Goal: Task Accomplishment & Management: Use online tool/utility

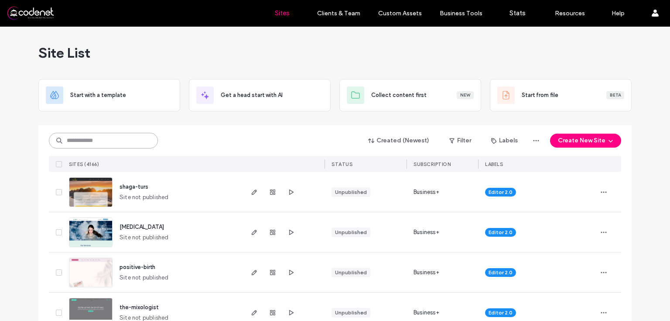
paste input "********"
type input "********"
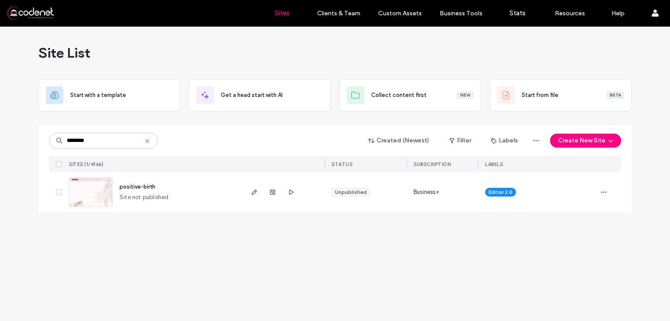
click at [102, 190] on img at bounding box center [90, 206] width 43 height 59
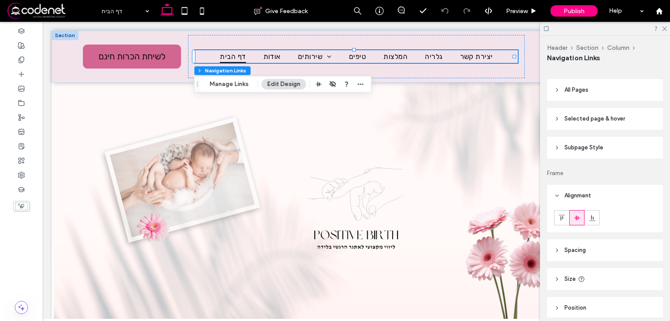
click at [610, 119] on span "Selected page & hover" at bounding box center [594, 118] width 61 height 9
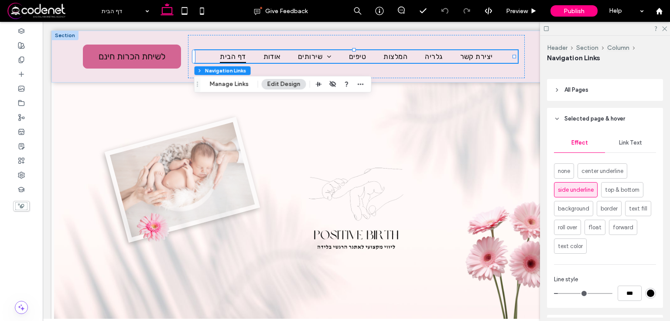
click at [604, 94] on header "All Pages" at bounding box center [605, 90] width 116 height 22
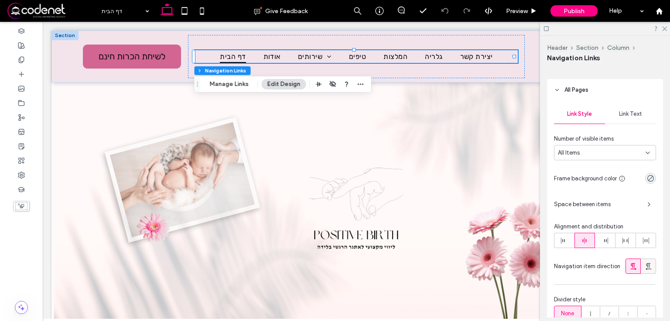
click at [646, 264] on icon at bounding box center [648, 266] width 9 height 9
type input "*"
drag, startPoint x: 665, startPoint y: 27, endPoint x: 540, endPoint y: 140, distance: 168.3
click at [665, 27] on icon at bounding box center [664, 28] width 6 height 6
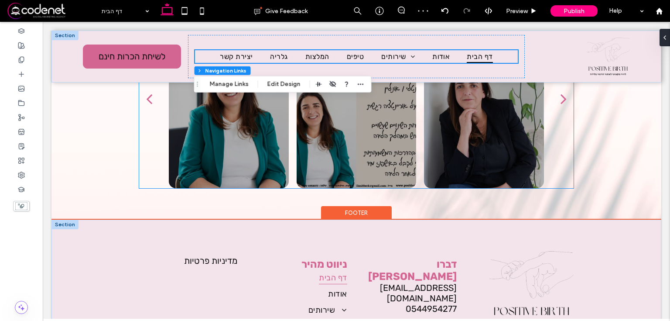
scroll to position [1323, 0]
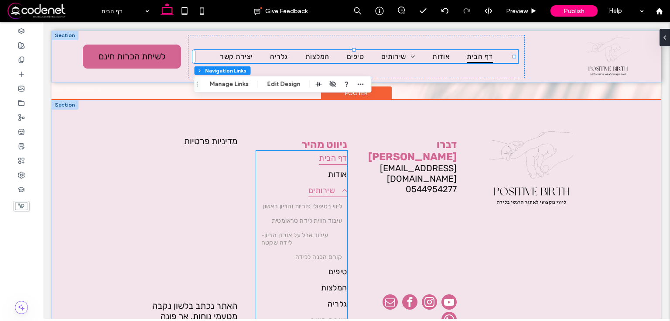
click at [314, 187] on span "שירותים" at bounding box center [327, 190] width 39 height 14
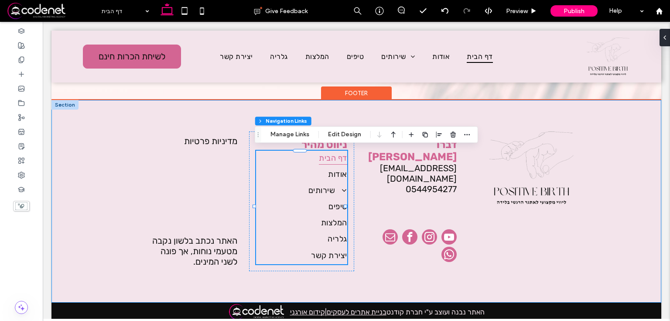
click at [334, 104] on div "מדיניות פרטיות האתר נכתב בלשון נקבה מטעמי נוחות, אך פונה לשני המינים. ניווט מהי…" at bounding box center [356, 201] width 610 height 202
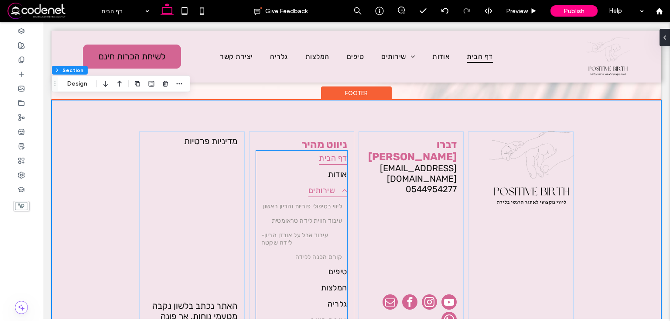
click at [335, 191] on span "שירותים" at bounding box center [327, 190] width 39 height 14
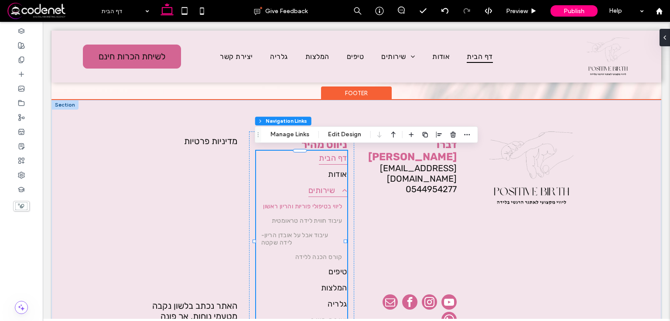
type input "***"
type input "****"
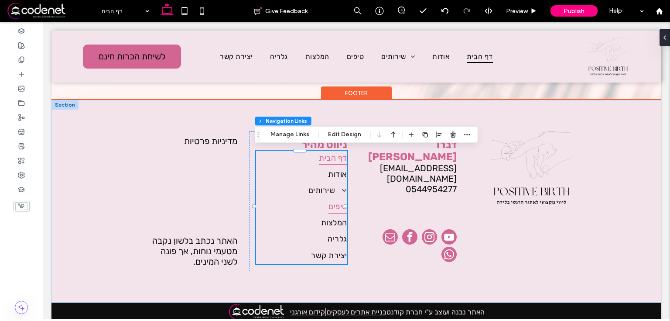
click at [335, 204] on span "טיפים" at bounding box center [337, 206] width 19 height 14
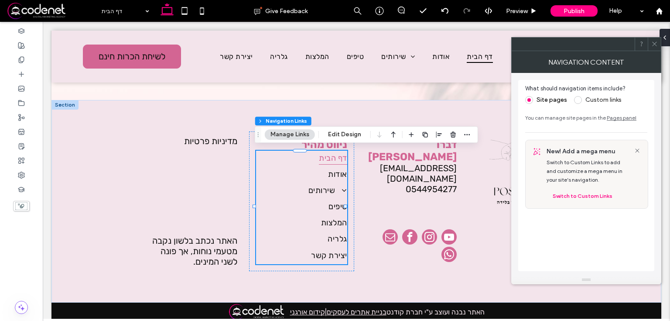
click at [655, 42] on icon at bounding box center [654, 44] width 7 height 7
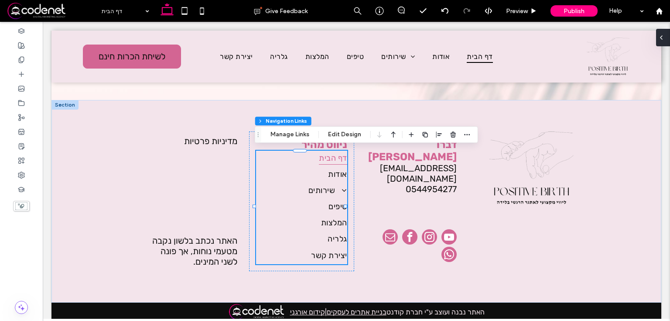
click at [666, 33] on div at bounding box center [663, 37] width 14 height 17
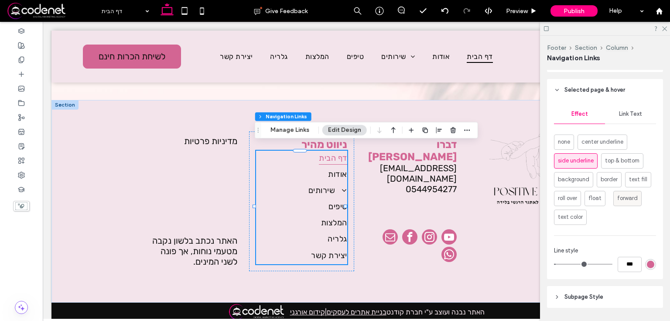
scroll to position [593, 0]
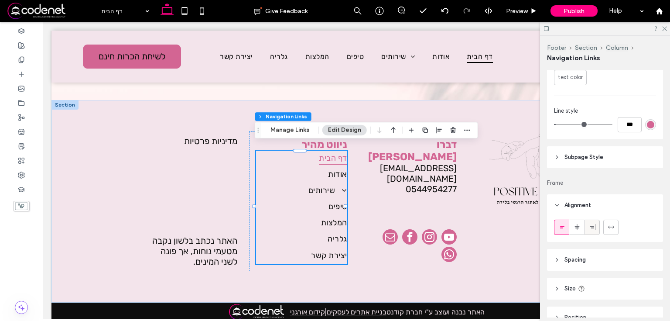
click at [593, 224] on icon at bounding box center [592, 226] width 7 height 7
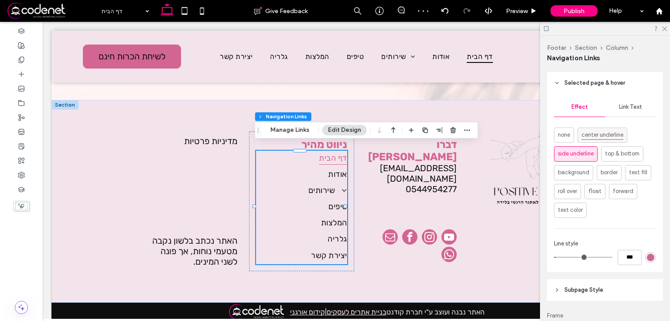
scroll to position [359, 0]
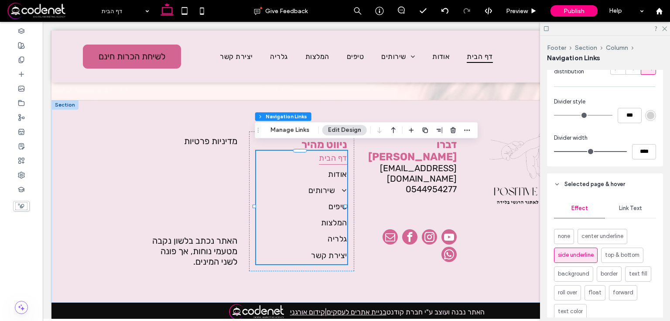
click at [619, 208] on span "Link Text" at bounding box center [630, 208] width 23 height 7
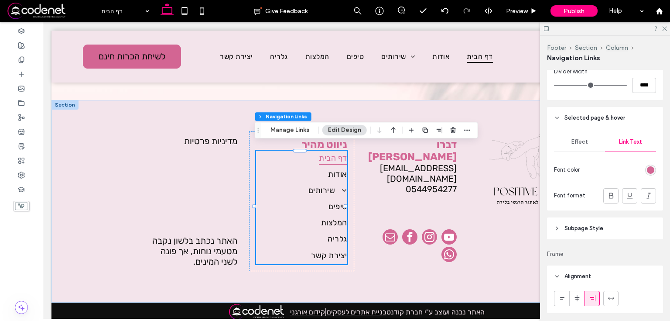
scroll to position [499, 0]
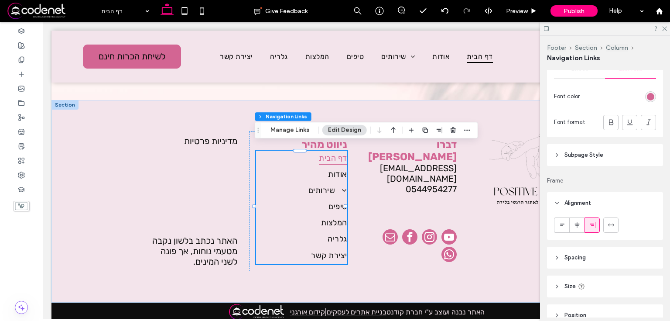
click at [605, 155] on header "Subpage Style" at bounding box center [605, 155] width 116 height 22
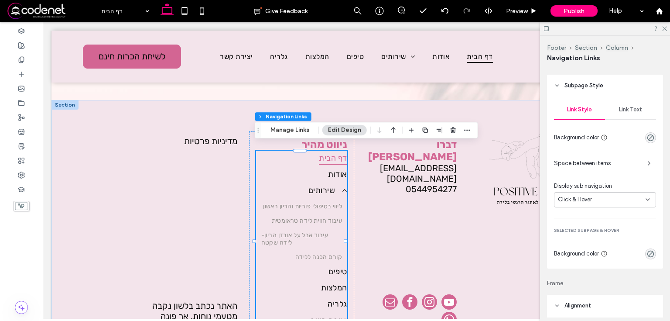
scroll to position [569, 0]
click at [629, 107] on span "Link Text" at bounding box center [630, 109] width 23 height 7
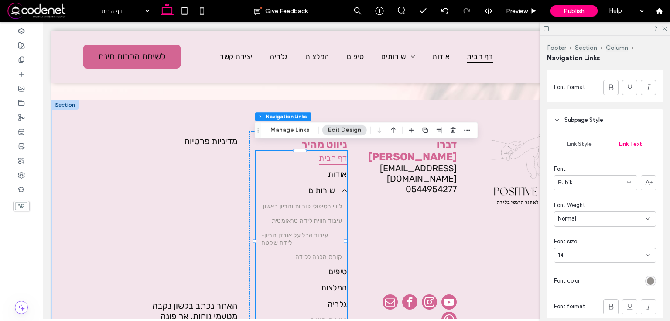
click at [591, 150] on div "Link Style" at bounding box center [579, 143] width 51 height 19
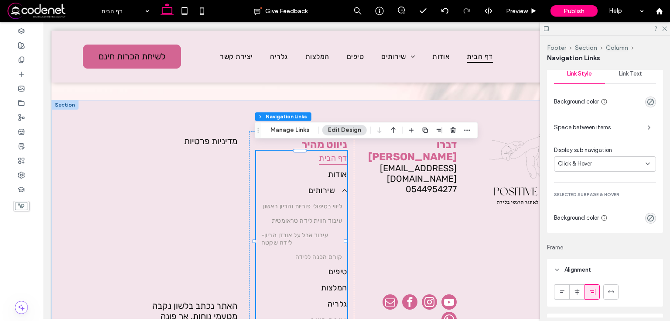
scroll to position [604, 0]
click at [595, 130] on span "Space between items" at bounding box center [597, 127] width 86 height 9
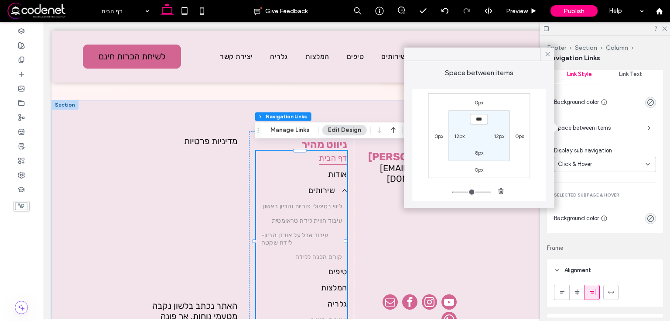
click at [595, 130] on span "Space between items" at bounding box center [597, 127] width 86 height 9
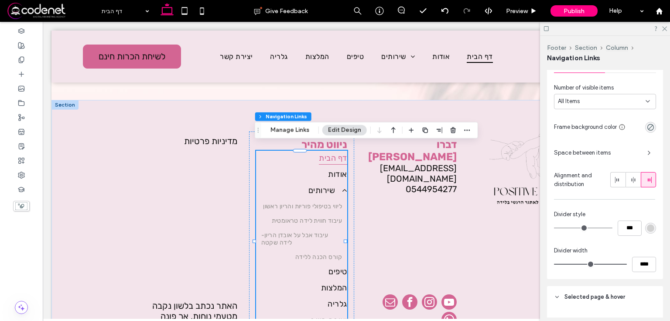
scroll to position [260, 0]
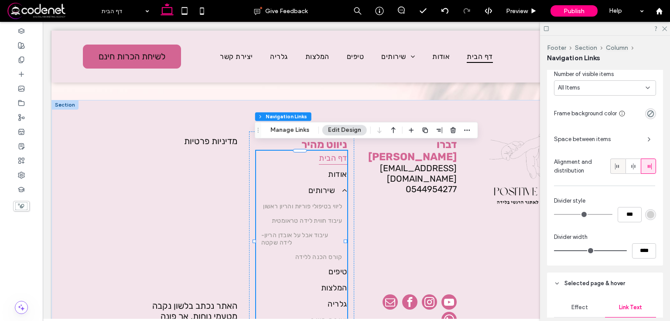
click at [619, 166] on div at bounding box center [618, 166] width 14 height 14
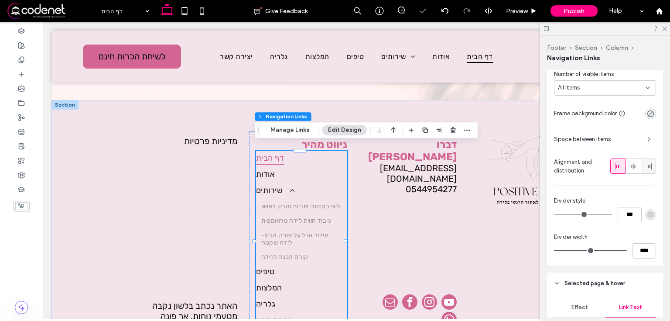
click at [641, 166] on label at bounding box center [648, 165] width 15 height 15
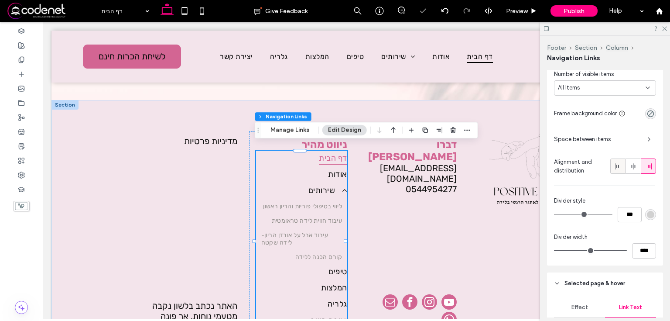
click at [614, 167] on icon at bounding box center [617, 166] width 7 height 7
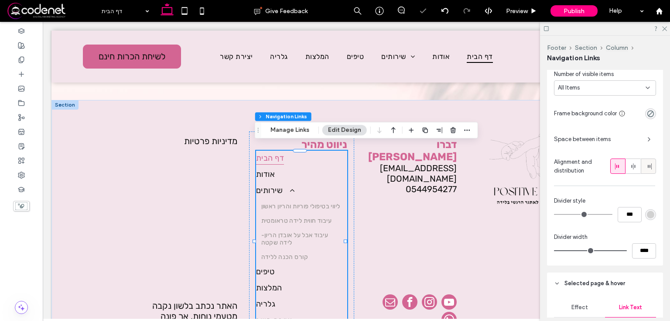
click at [641, 169] on div at bounding box center [648, 166] width 14 height 14
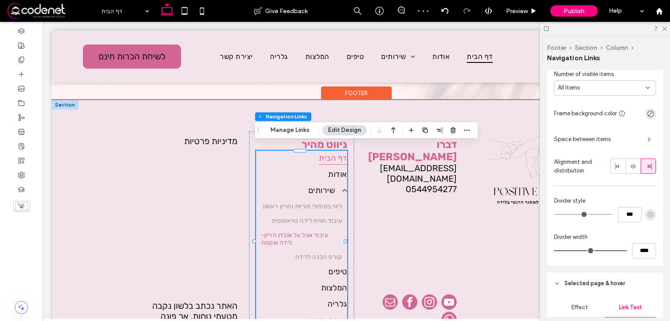
click at [293, 234] on span "עיבוד אבל על אובדן הריון- לידה שקטה" at bounding box center [301, 238] width 81 height 15
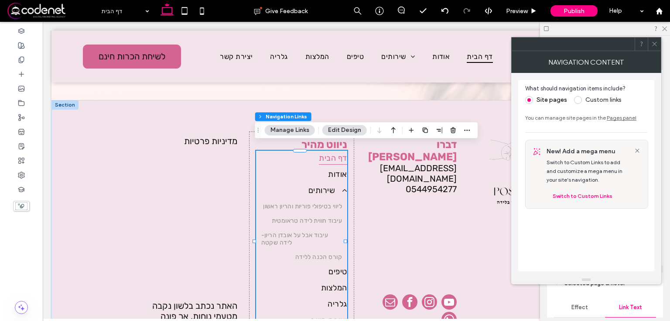
click at [651, 48] on span at bounding box center [654, 44] width 7 height 13
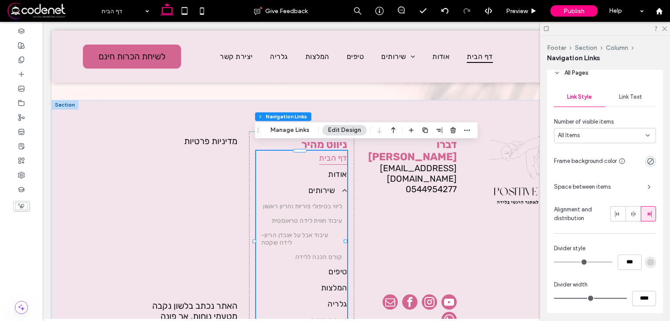
scroll to position [156, 0]
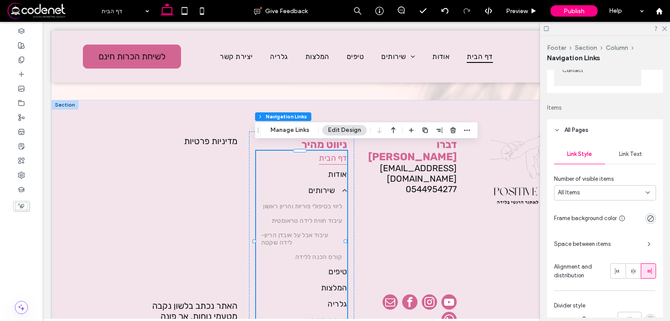
click at [632, 156] on span "Link Text" at bounding box center [630, 153] width 23 height 7
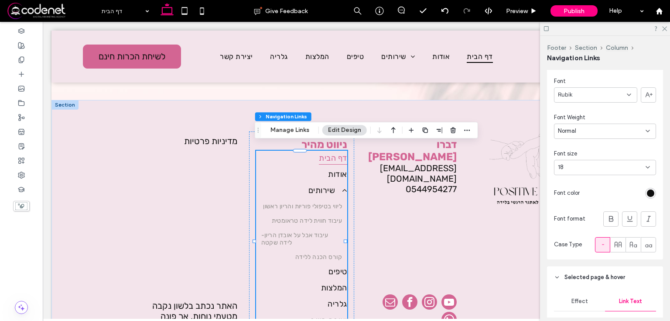
scroll to position [295, 0]
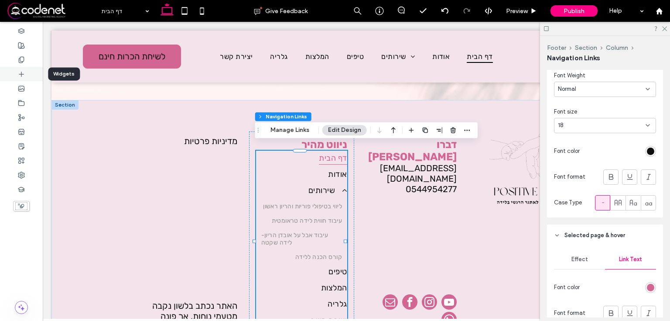
click at [22, 67] on div at bounding box center [21, 74] width 43 height 14
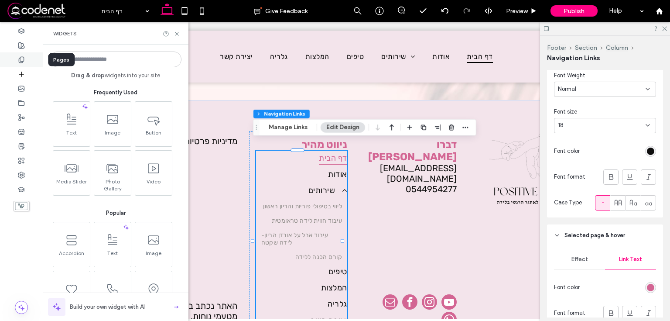
click at [22, 61] on use at bounding box center [21, 60] width 5 height 6
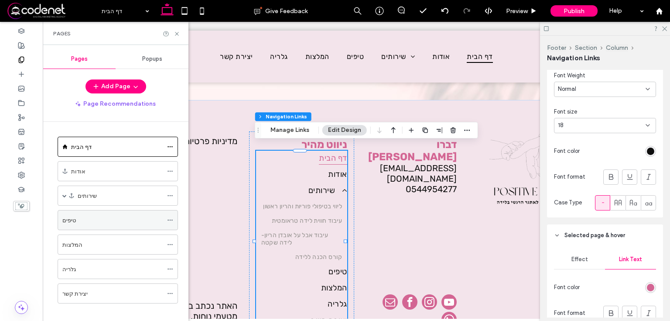
scroll to position [7, 0]
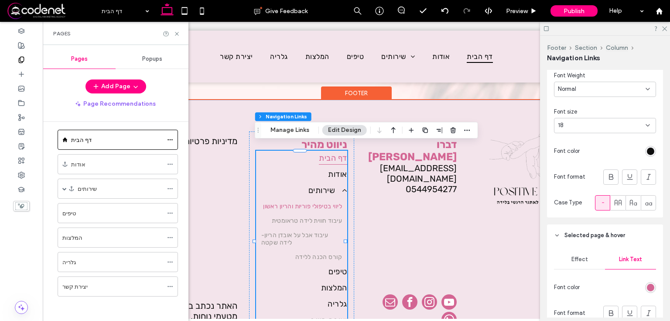
click at [302, 202] on span "ליווי בטיפולי פוריות והריון ראשון" at bounding box center [302, 205] width 79 height 7
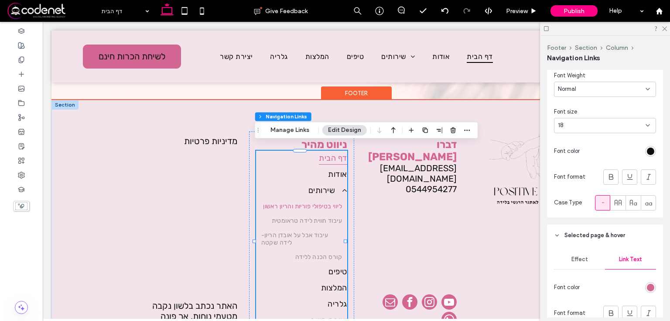
click at [314, 204] on span "ליווי בטיפולי פוריות והריון ראשון" at bounding box center [302, 205] width 79 height 7
click at [335, 186] on span at bounding box center [341, 190] width 12 height 8
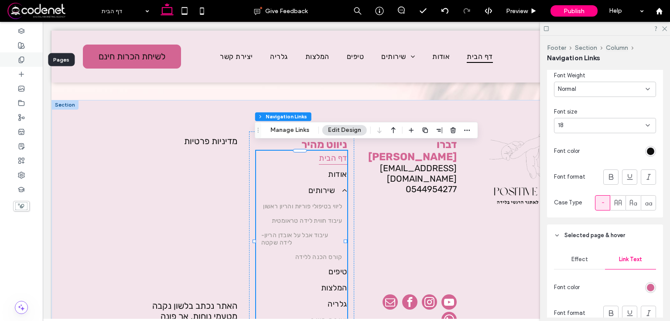
click at [26, 58] on div at bounding box center [21, 59] width 43 height 14
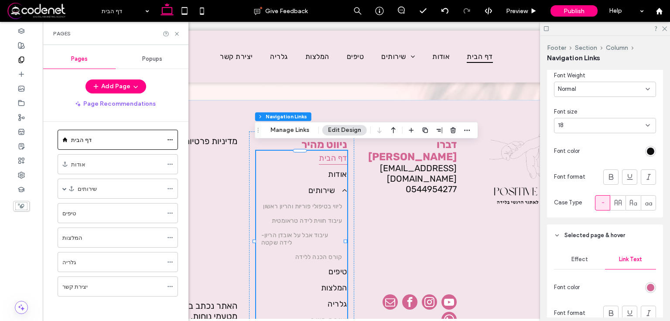
click at [152, 61] on span "Popups" at bounding box center [152, 58] width 20 height 7
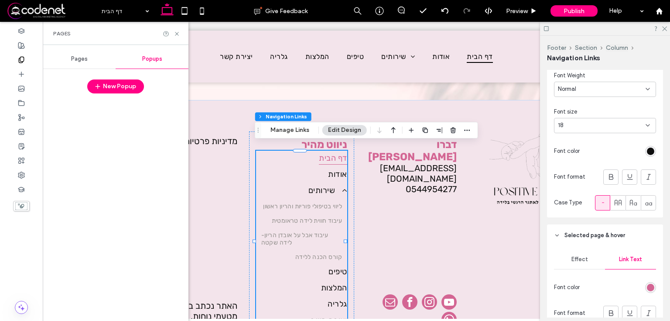
click at [82, 58] on span "Pages" at bounding box center [79, 58] width 17 height 7
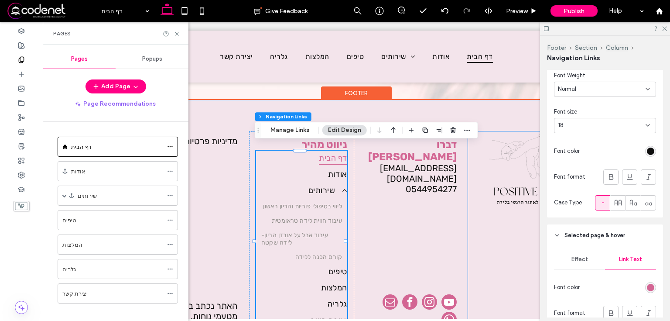
click at [474, 245] on div at bounding box center [520, 233] width 105 height 205
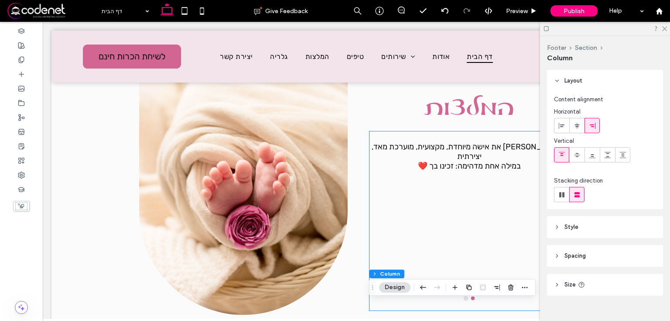
scroll to position [765, 0]
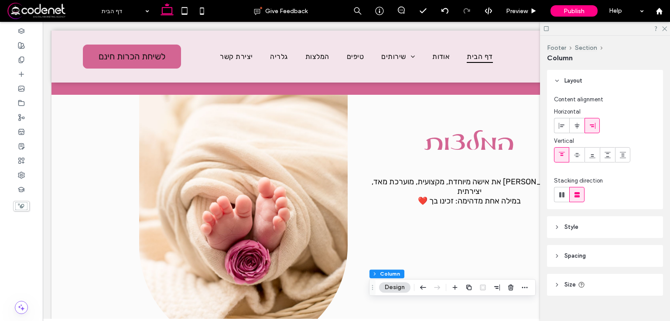
click at [548, 29] on icon at bounding box center [546, 28] width 7 height 7
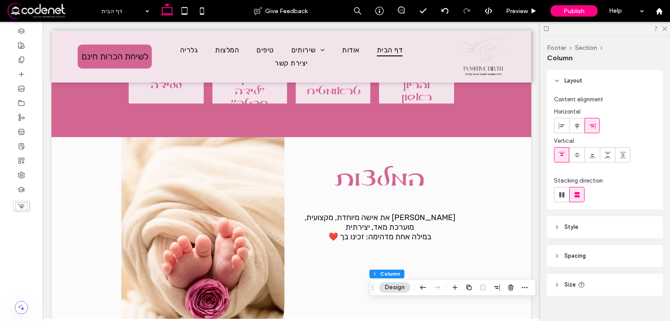
scroll to position [812, 0]
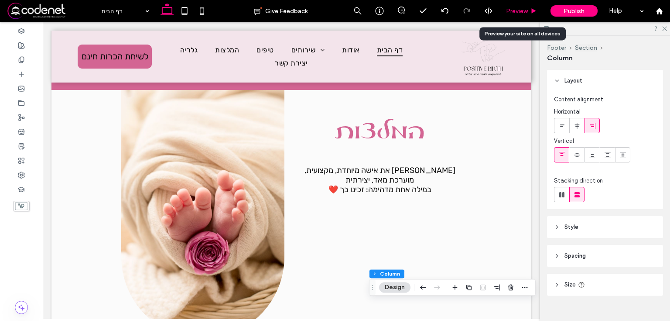
click at [515, 14] on span "Preview" at bounding box center [517, 10] width 22 height 7
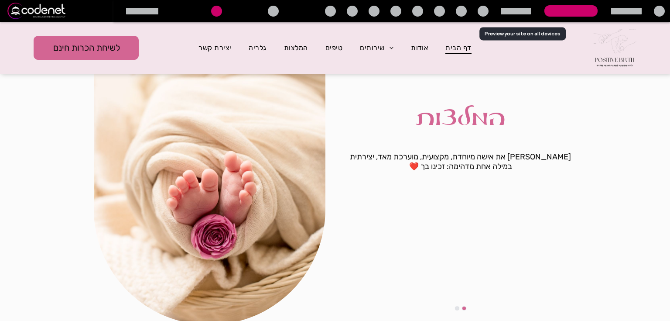
scroll to position [733, 0]
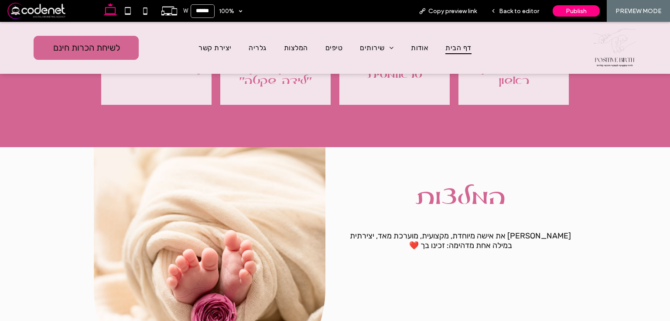
click at [445, 51] on span "דף הבית" at bounding box center [458, 47] width 26 height 13
click at [422, 45] on div at bounding box center [335, 160] width 670 height 321
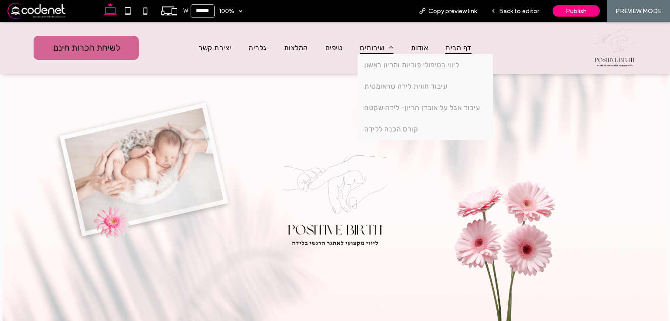
scroll to position [0, 0]
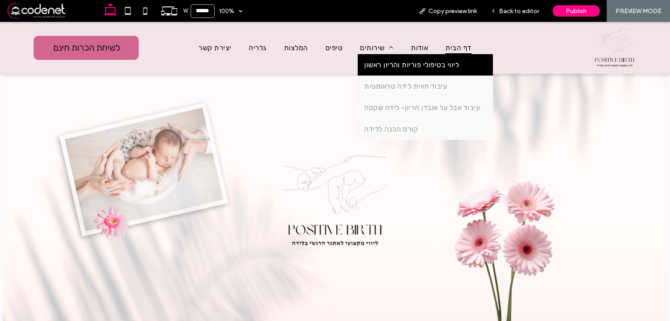
click at [373, 72] on link "ליווי בטיפולי פוריות והריון ראשון" at bounding box center [425, 64] width 135 height 21
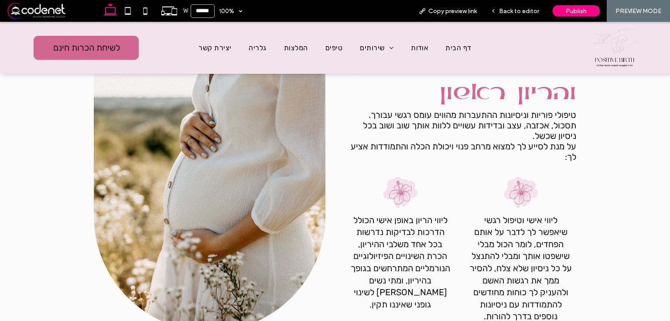
scroll to position [70, 0]
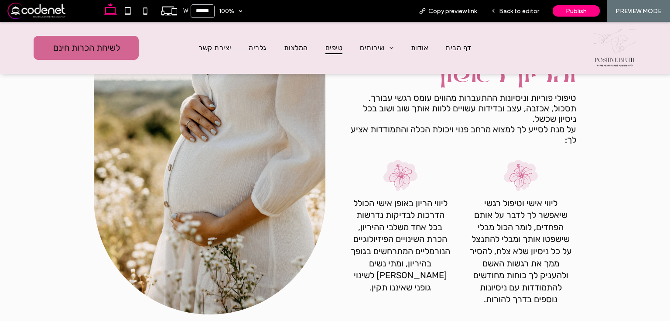
click at [337, 42] on span "טיפים" at bounding box center [333, 47] width 17 height 13
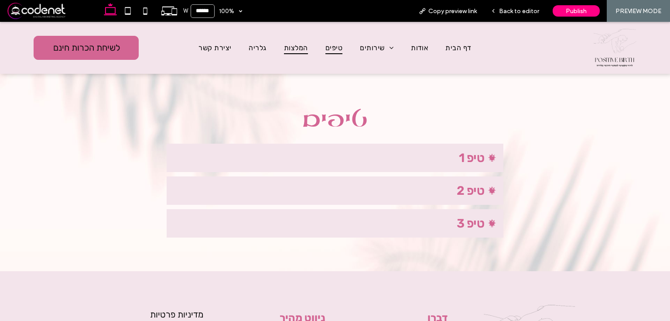
click at [288, 45] on span "המלצות" at bounding box center [296, 47] width 24 height 13
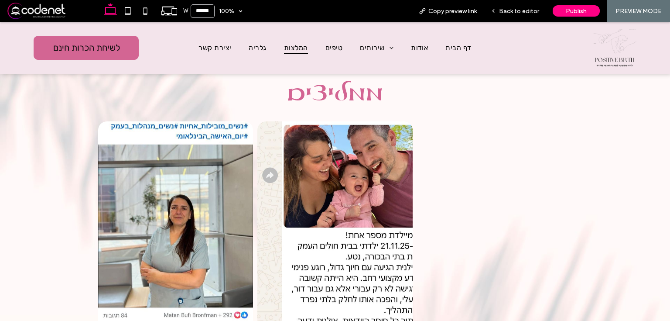
scroll to position [70, 0]
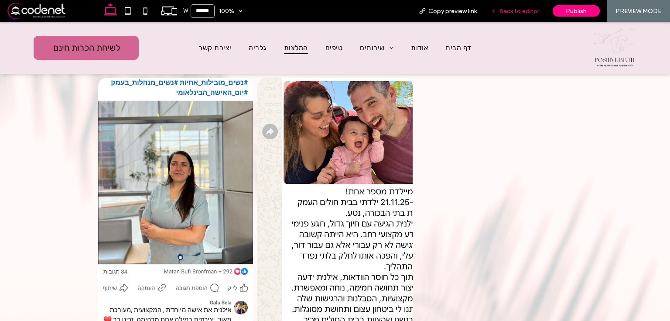
click at [501, 8] on span "Back to editor" at bounding box center [519, 10] width 40 height 7
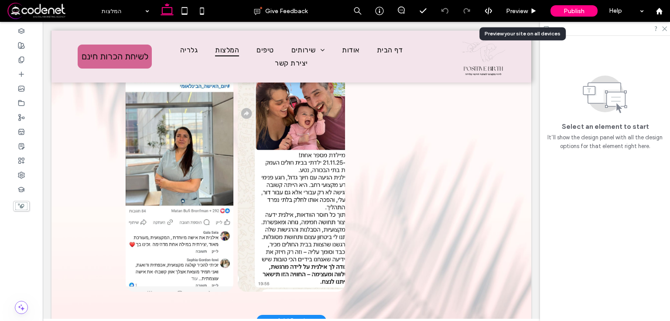
scroll to position [72, 0]
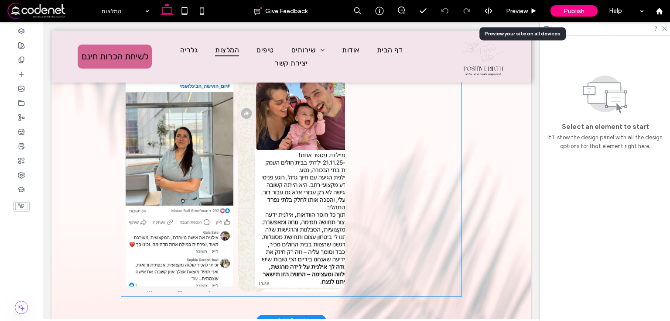
click at [314, 169] on link at bounding box center [292, 183] width 108 height 215
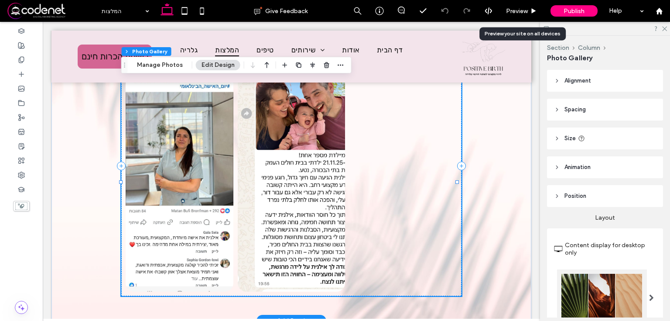
click at [310, 156] on link at bounding box center [292, 183] width 108 height 215
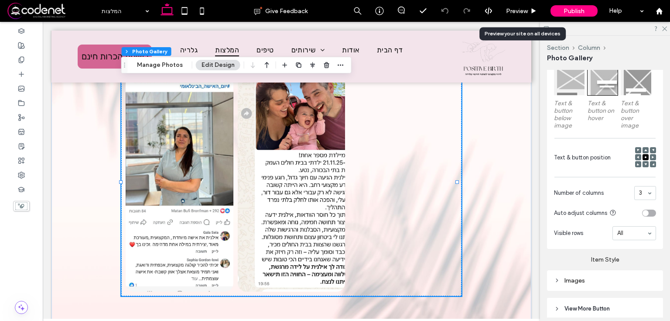
scroll to position [341, 0]
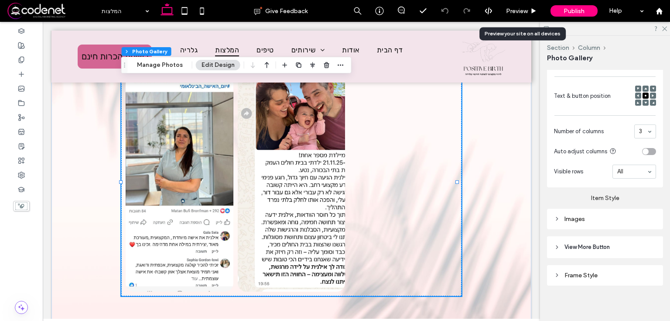
click at [591, 221] on div "Images" at bounding box center [605, 219] width 102 height 12
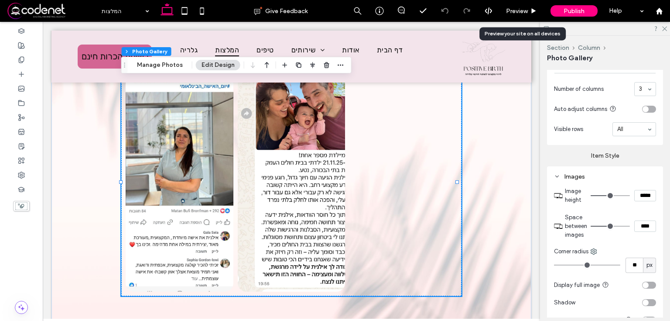
scroll to position [445, 0]
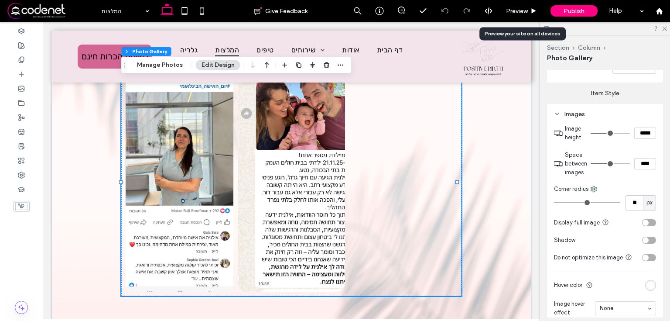
click at [645, 221] on div "toggle" at bounding box center [649, 222] width 14 height 7
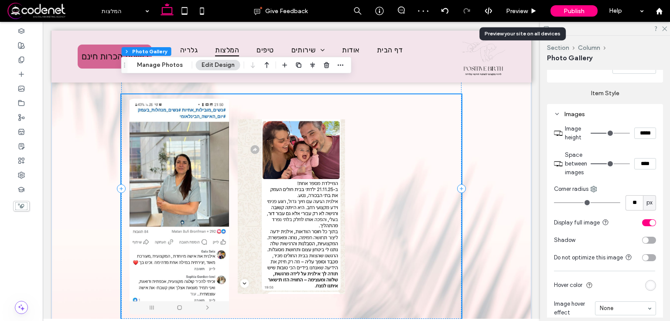
scroll to position [37, 0]
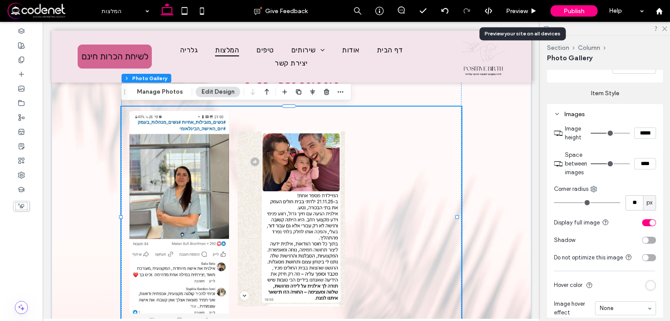
click at [604, 133] on input "range" at bounding box center [609, 133] width 39 height 1
type input "***"
type input "*****"
type input "***"
type input "*****"
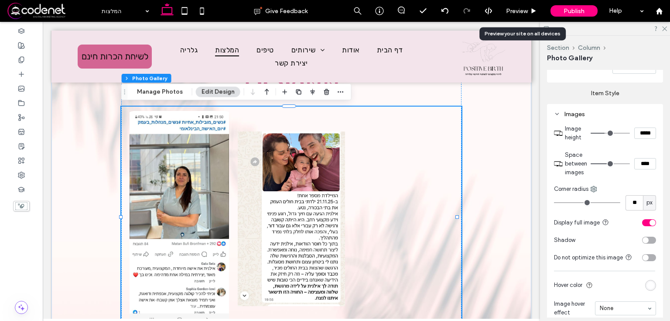
type input "***"
type input "*****"
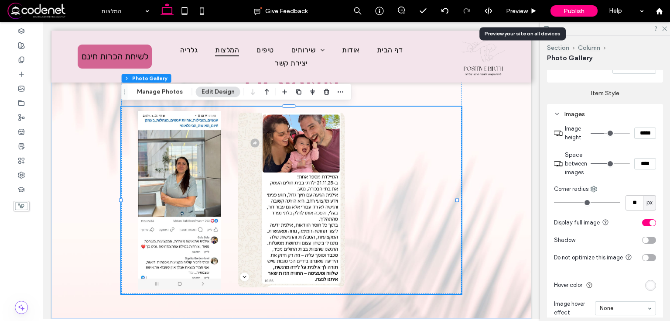
type input "***"
type input "*****"
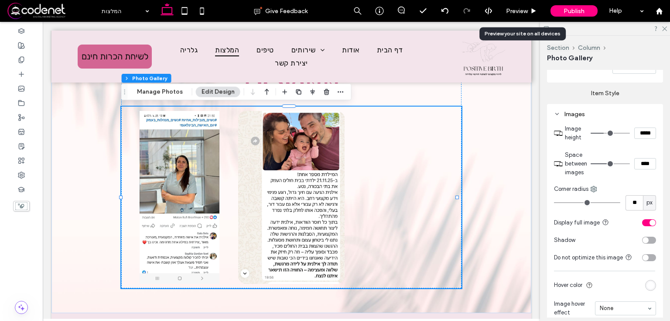
click at [601, 133] on input "range" at bounding box center [609, 133] width 39 height 1
type input "***"
type input "*****"
type input "***"
type input "*****"
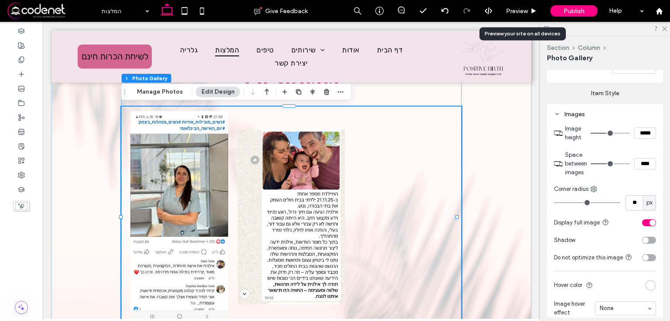
type input "***"
type input "*****"
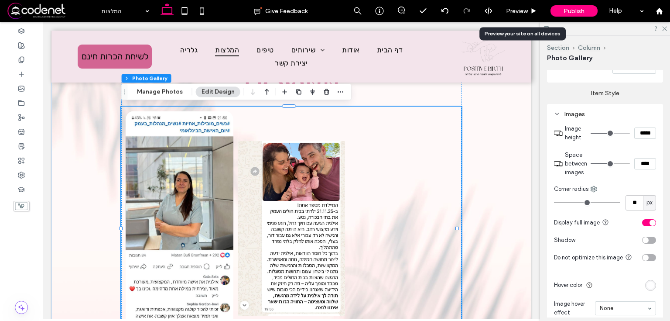
type input "***"
type input "*****"
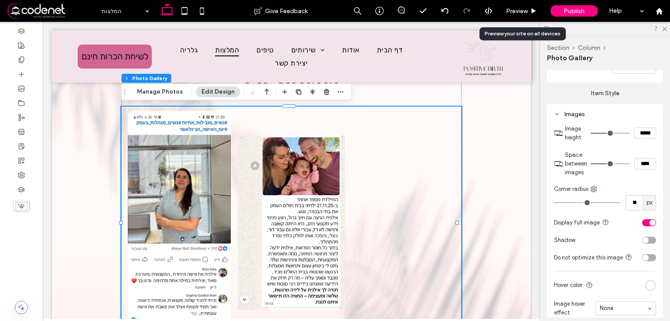
type input "***"
type input "*****"
type input "***"
type input "*****"
type input "***"
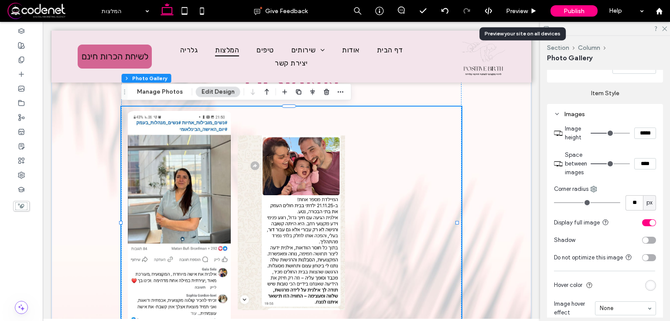
type input "*****"
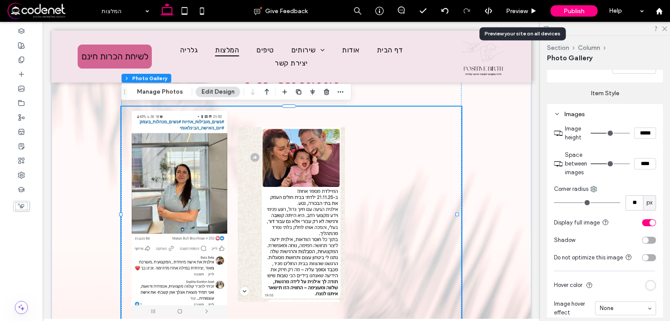
type input "***"
type input "*****"
type input "***"
type input "*****"
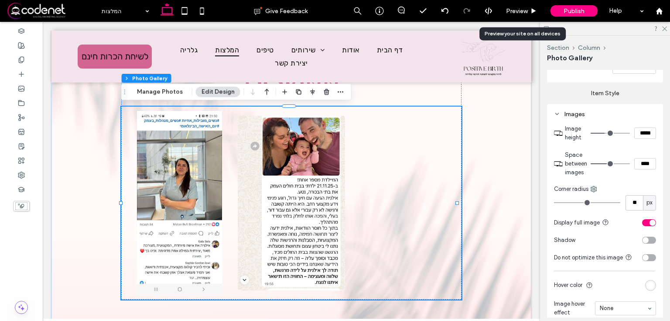
type input "***"
click at [602, 133] on input "range" at bounding box center [609, 133] width 39 height 1
click at [478, 156] on div "ממליצים Button Button" at bounding box center [291, 185] width 480 height 278
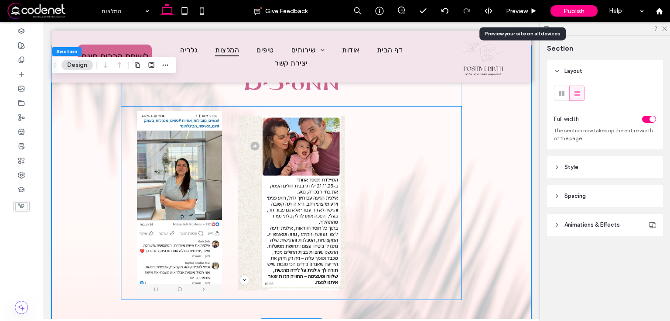
click at [332, 188] on link at bounding box center [292, 203] width 108 height 184
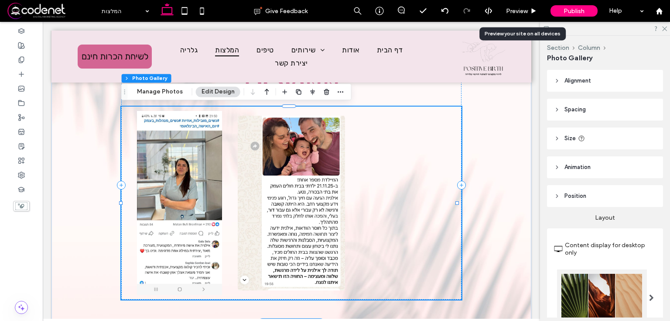
click at [332, 188] on link at bounding box center [292, 203] width 108 height 184
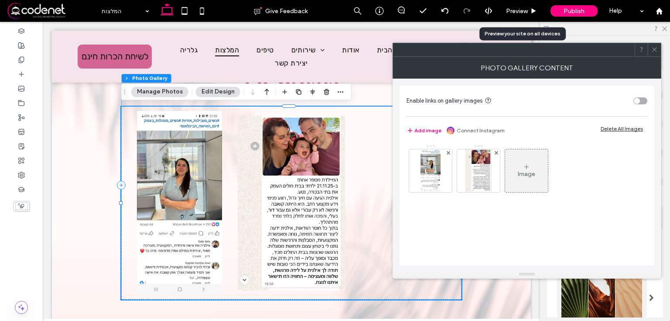
click at [658, 49] on div at bounding box center [654, 49] width 13 height 13
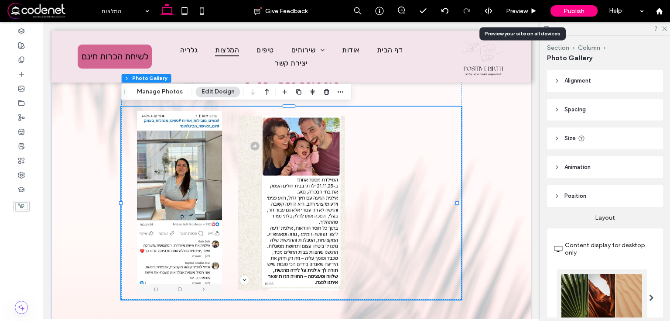
click at [605, 75] on header "Alignment" at bounding box center [605, 81] width 116 height 22
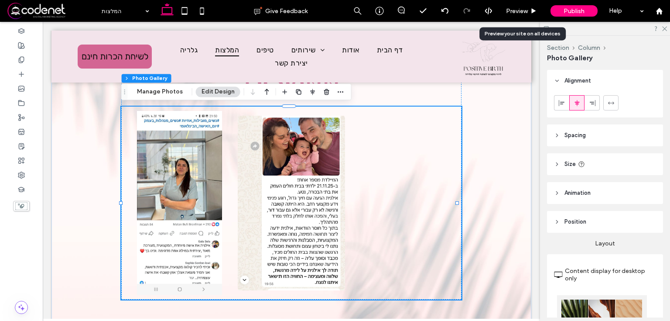
click at [586, 133] on span "Spacing" at bounding box center [574, 135] width 21 height 9
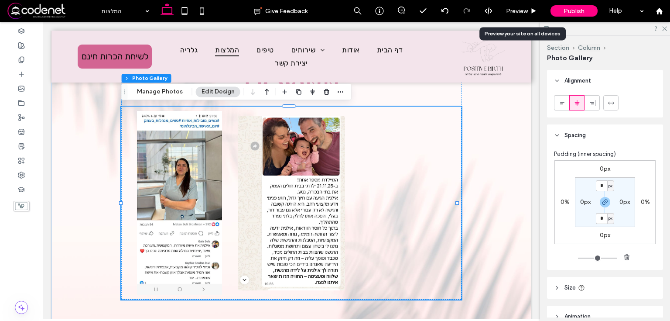
click at [595, 74] on header "Alignment" at bounding box center [605, 81] width 116 height 22
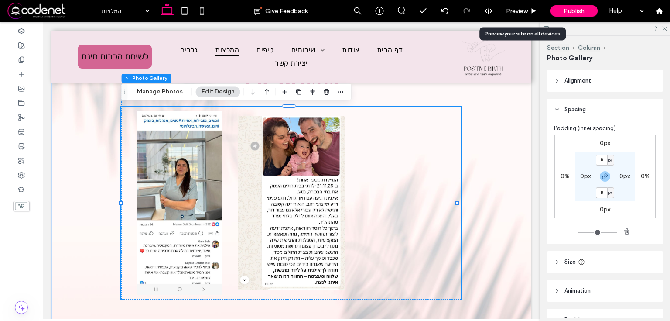
click at [593, 111] on header "Spacing" at bounding box center [605, 110] width 116 height 22
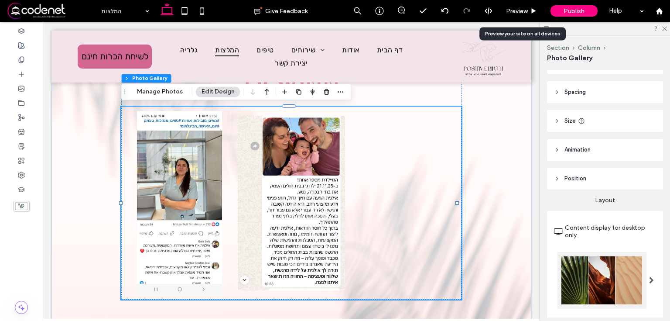
scroll to position [35, 0]
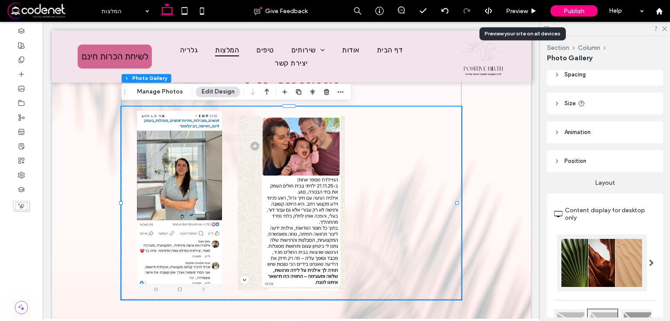
click at [586, 107] on header "Size" at bounding box center [605, 103] width 116 height 22
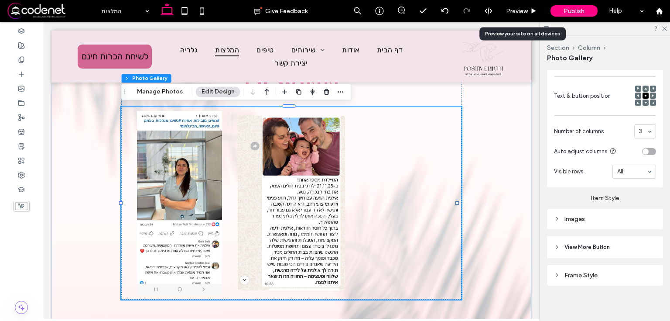
click at [616, 213] on div "Images" at bounding box center [605, 219] width 102 height 12
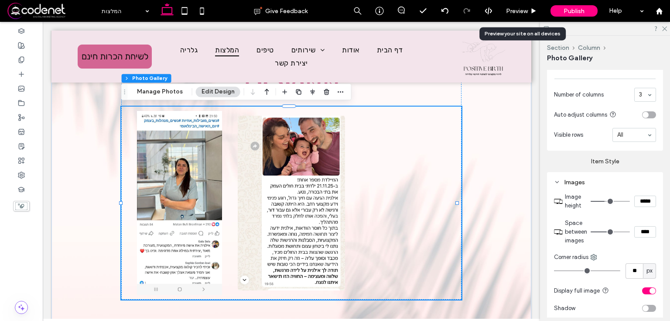
scroll to position [483, 0]
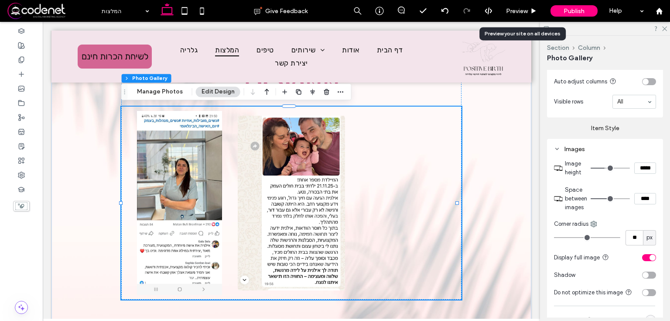
click at [642, 170] on input "*****" at bounding box center [645, 167] width 22 height 11
click at [638, 166] on input "*****" at bounding box center [645, 167] width 22 height 11
drag, startPoint x: 641, startPoint y: 166, endPoint x: 635, endPoint y: 166, distance: 6.1
click at [635, 166] on input "*****" at bounding box center [645, 167] width 22 height 11
drag, startPoint x: 644, startPoint y: 166, endPoint x: 637, endPoint y: 166, distance: 7.0
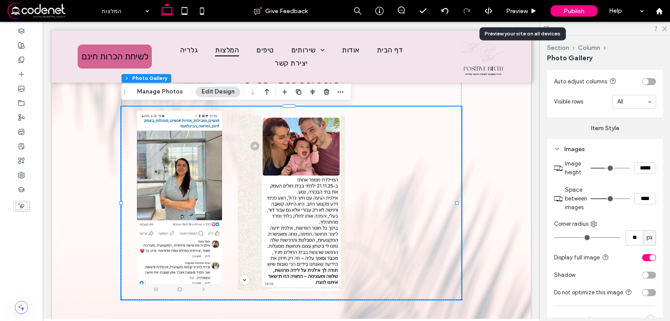
click at [637, 166] on input "*****" at bounding box center [645, 167] width 22 height 11
type input "*****"
type input "***"
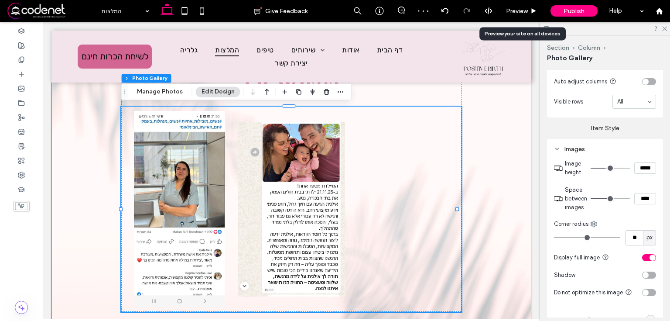
click at [495, 136] on div "ממליצים Button Button" at bounding box center [291, 191] width 480 height 290
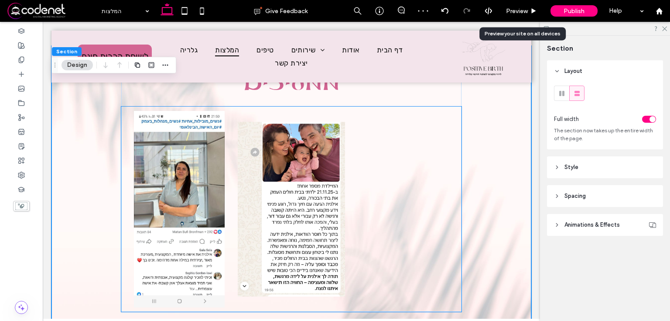
scroll to position [0, 0]
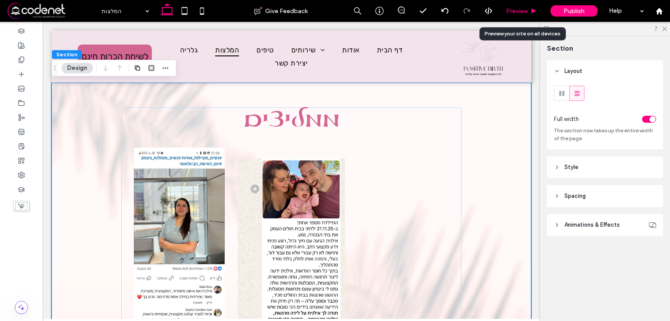
click at [514, 16] on div "Preview" at bounding box center [521, 11] width 44 height 22
click at [517, 11] on span "Preview" at bounding box center [517, 10] width 22 height 7
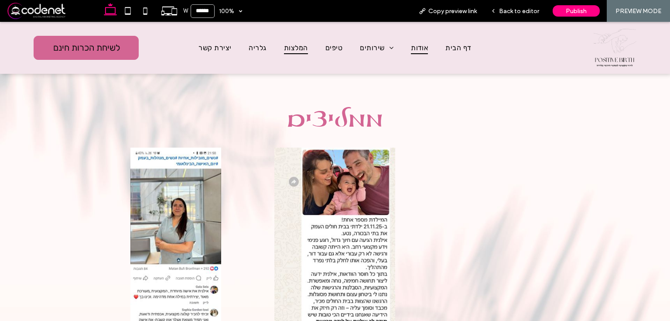
click at [412, 49] on span "אודות" at bounding box center [419, 47] width 17 height 13
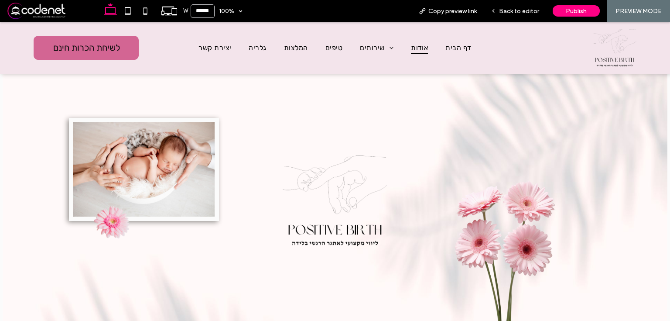
scroll to position [245, 0]
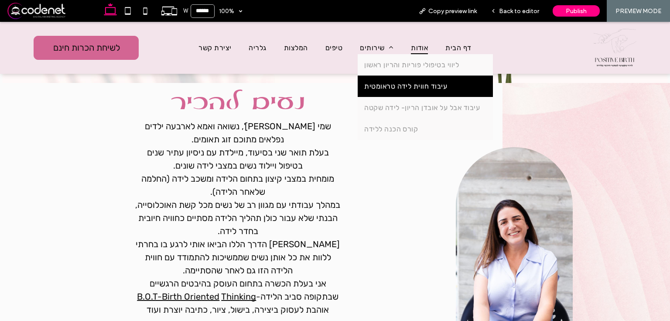
click at [384, 94] on link "עיבוד חווית לידה טראומטית" at bounding box center [425, 85] width 135 height 21
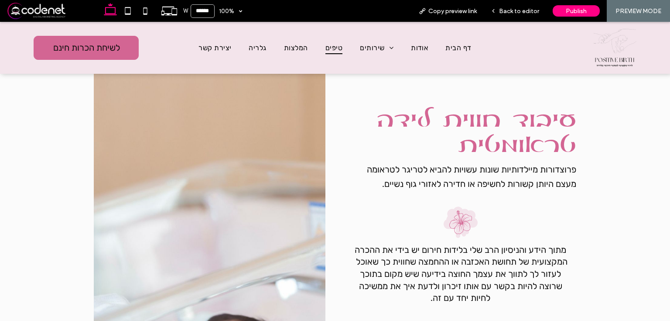
click at [331, 49] on span "טיפים" at bounding box center [333, 47] width 17 height 13
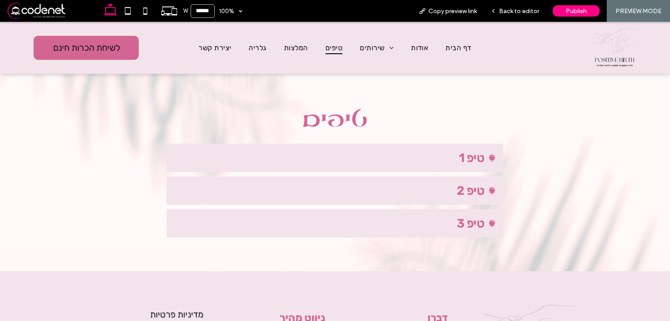
click at [450, 152] on span "טיפ 1" at bounding box center [334, 157] width 300 height 14
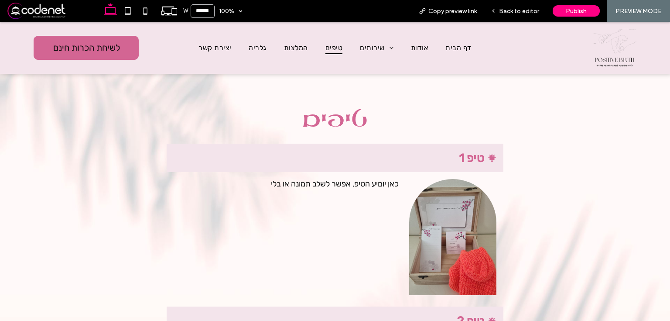
click at [467, 162] on span "טיפ 1" at bounding box center [334, 157] width 300 height 14
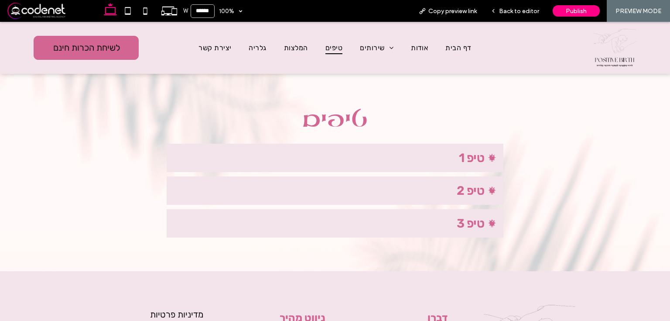
click at [463, 188] on span "טיפ 2" at bounding box center [334, 190] width 300 height 14
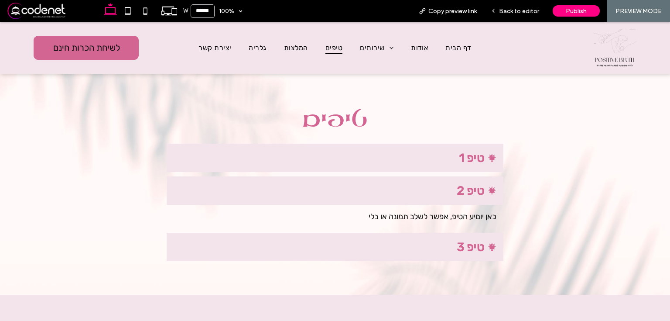
click at [479, 189] on span "טיפ 2" at bounding box center [334, 190] width 300 height 14
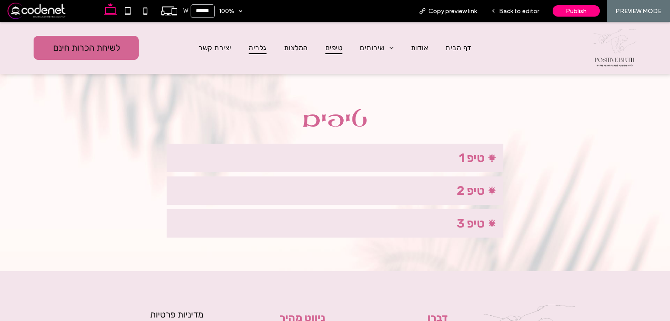
click at [250, 51] on span "גלריה" at bounding box center [257, 47] width 17 height 13
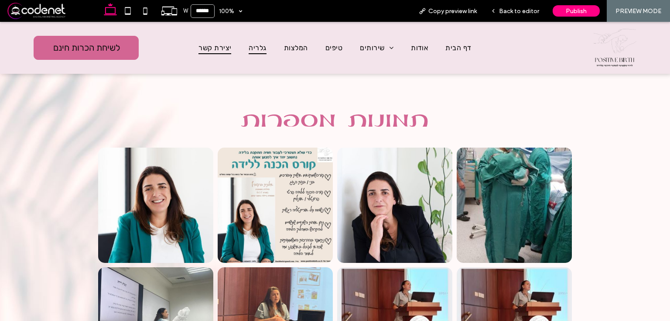
click at [220, 50] on span "יצירת קשר" at bounding box center [214, 47] width 33 height 13
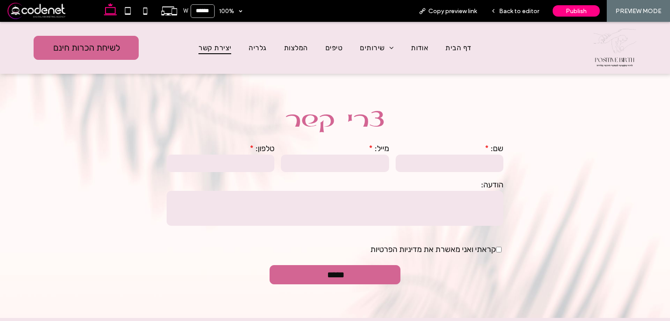
click at [459, 51] on span "דף הבית" at bounding box center [458, 47] width 26 height 13
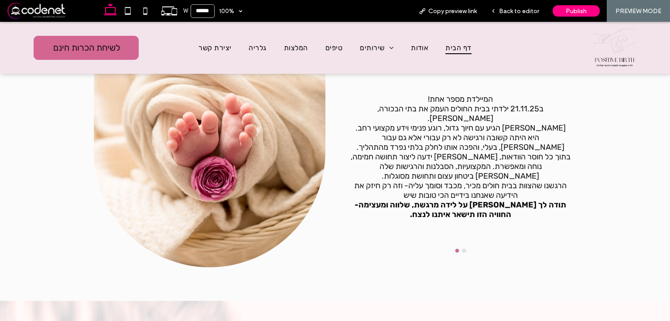
scroll to position [837, 0]
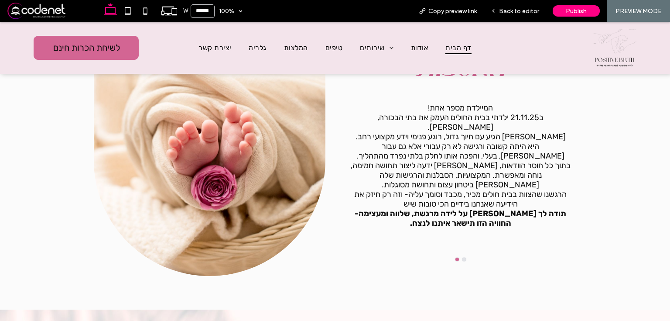
click at [462, 257] on button "go to slide 2" at bounding box center [463, 258] width 3 height 3
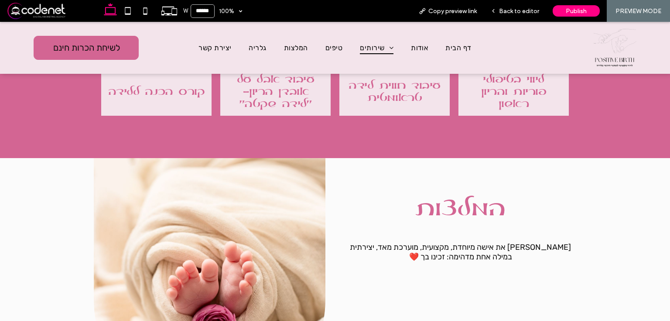
scroll to position [698, 0]
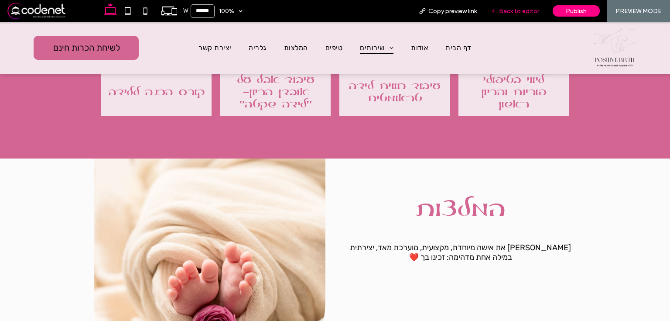
click at [513, 8] on span "Back to editor" at bounding box center [519, 10] width 40 height 7
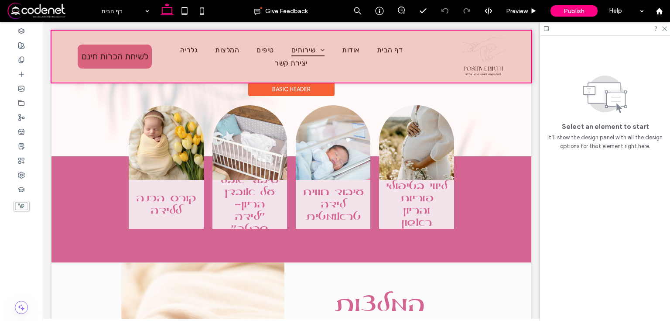
scroll to position [567, 0]
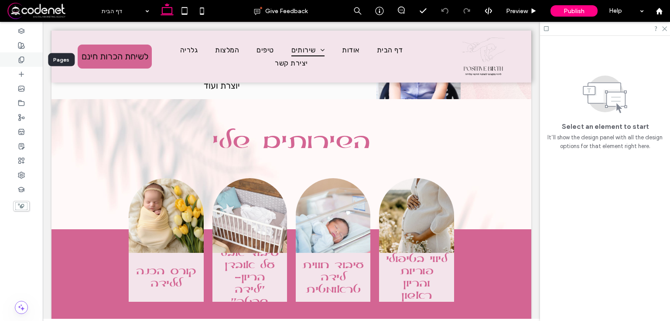
click at [14, 57] on div at bounding box center [21, 59] width 43 height 14
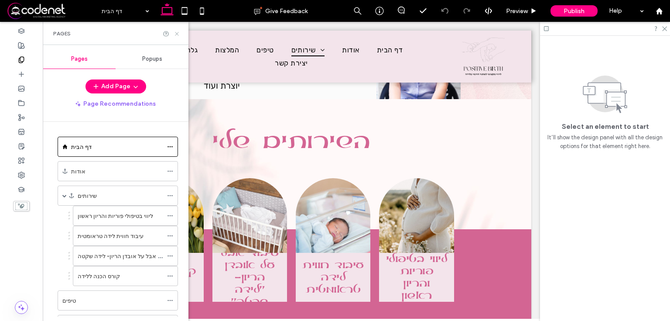
click at [176, 35] on icon at bounding box center [177, 34] width 7 height 7
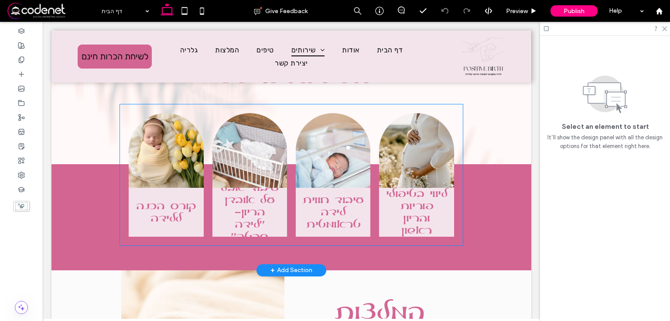
scroll to position [637, 0]
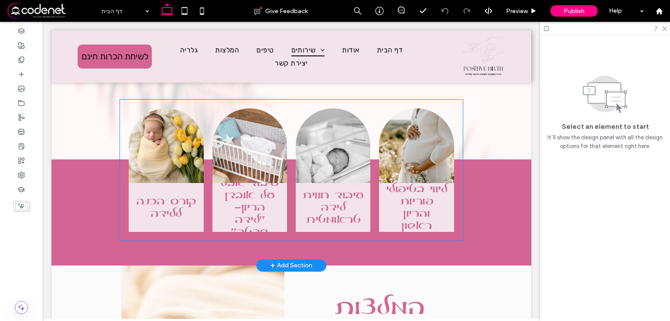
click at [291, 225] on li "עיבוד חווית לידה טראומטית Stark beauty of desolate dunes Button" at bounding box center [332, 170] width 83 height 132
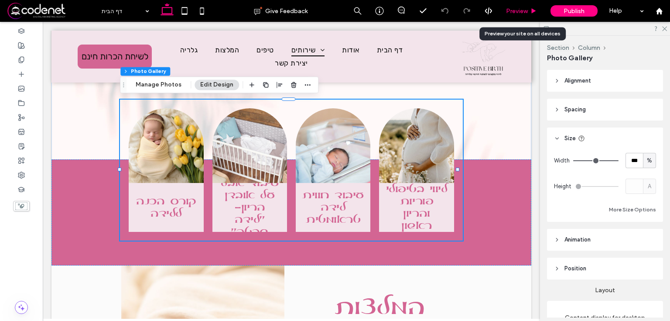
click at [523, 7] on div "Preview" at bounding box center [521, 11] width 44 height 22
click at [546, 29] on icon at bounding box center [546, 28] width 7 height 7
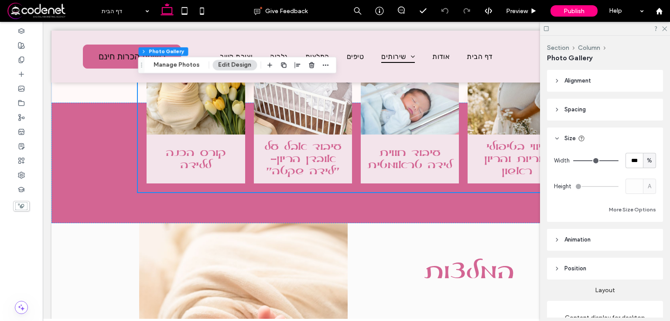
scroll to position [632, 0]
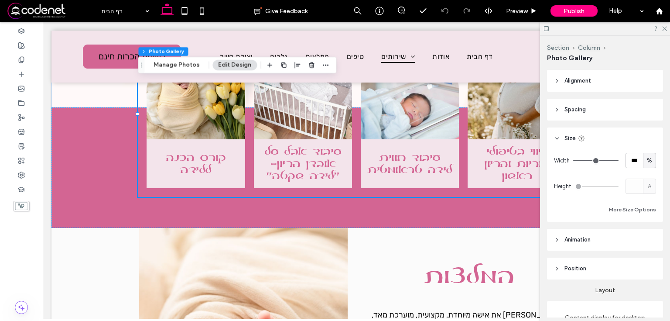
click at [547, 27] on icon at bounding box center [546, 28] width 7 height 7
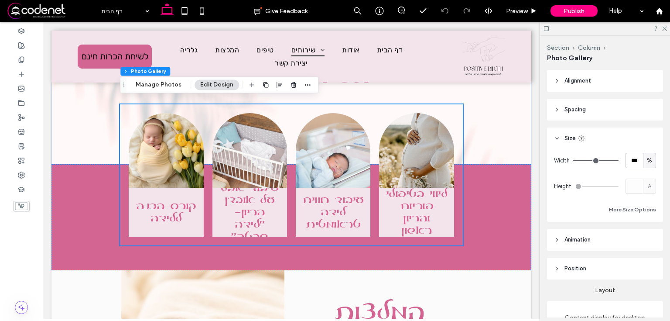
scroll to position [637, 0]
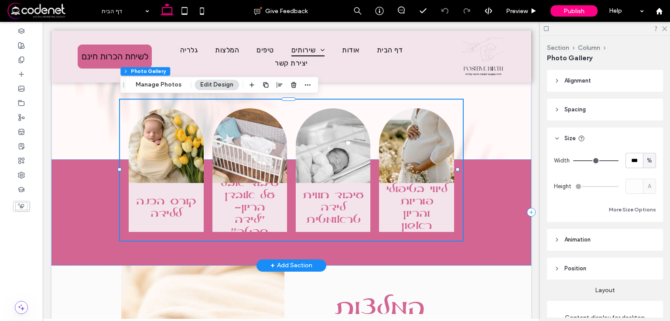
click at [307, 219] on h3 "עיבוד חווית לידה טראומטית" at bounding box center [332, 207] width 61 height 37
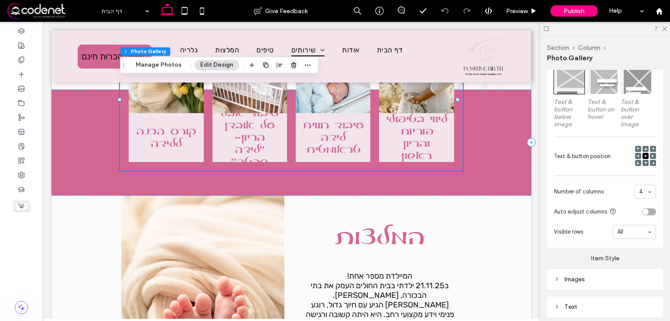
scroll to position [419, 0]
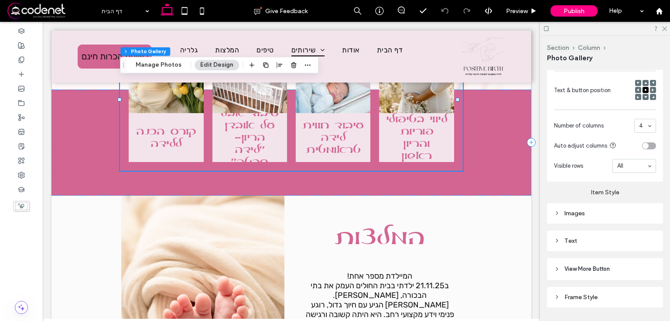
click at [594, 235] on div "Text" at bounding box center [605, 241] width 102 height 12
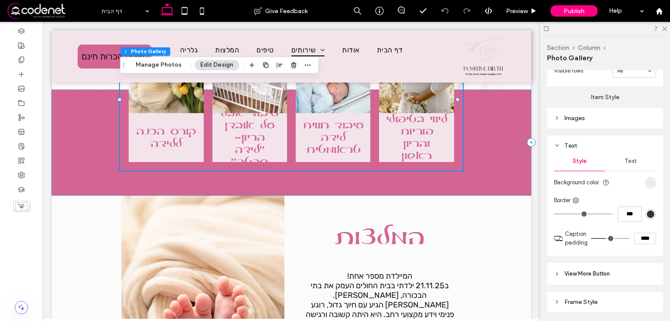
scroll to position [523, 0]
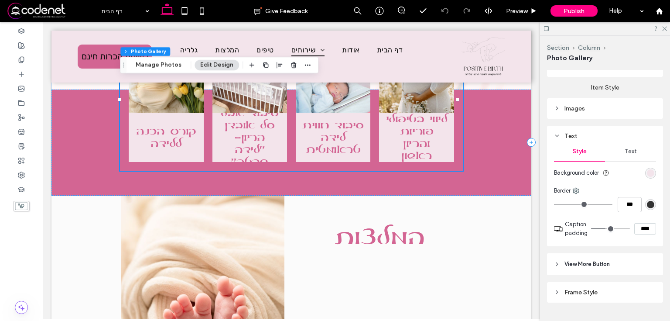
click at [629, 156] on div "Text" at bounding box center [630, 151] width 51 height 19
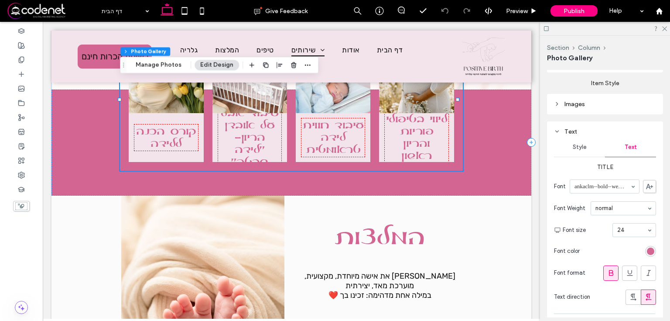
scroll to position [515, 0]
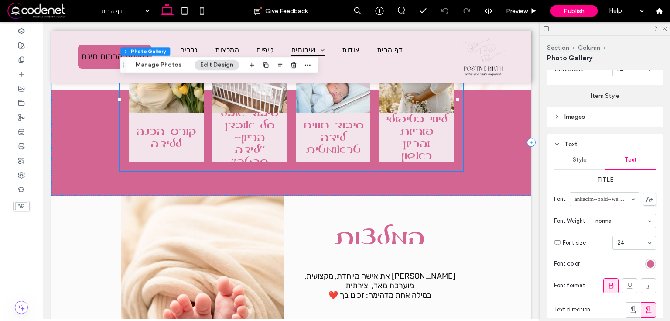
click at [591, 156] on div "Style" at bounding box center [579, 159] width 51 height 19
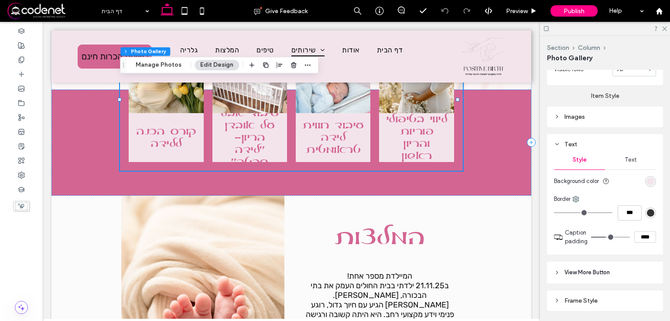
click at [627, 157] on span "Text" at bounding box center [630, 159] width 12 height 7
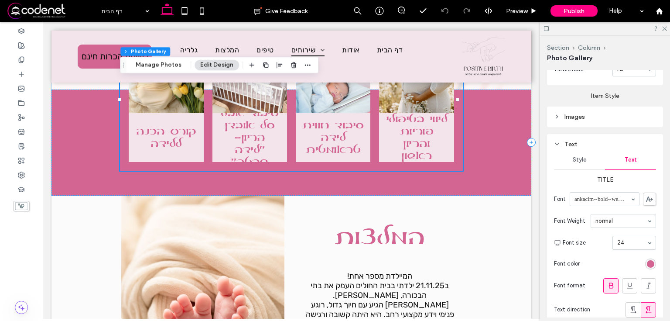
click at [584, 156] on span "Style" at bounding box center [580, 159] width 14 height 7
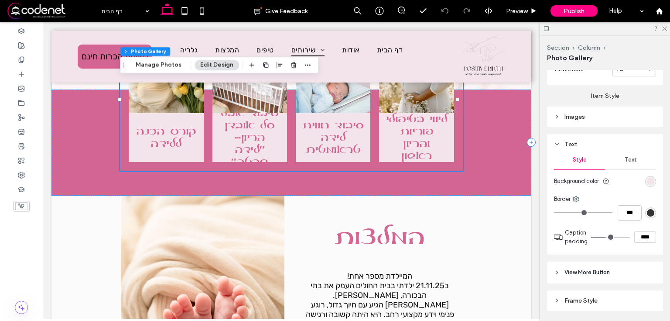
click at [595, 119] on div "Images" at bounding box center [605, 116] width 116 height 20
click at [590, 113] on div "Images" at bounding box center [605, 116] width 102 height 7
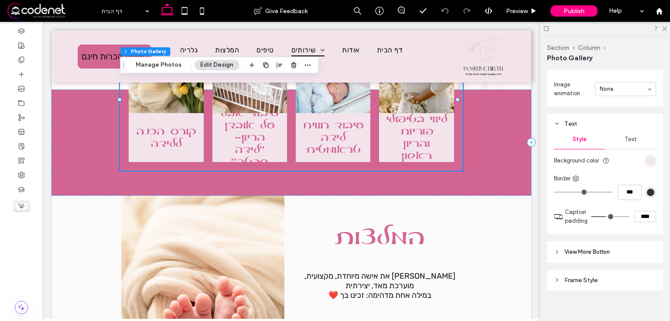
scroll to position [767, 0]
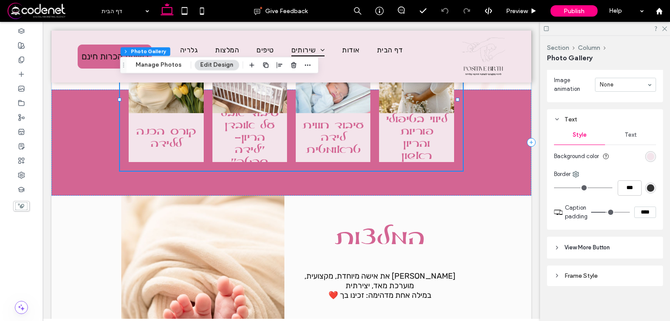
click at [601, 273] on div "Frame Style" at bounding box center [605, 275] width 102 height 7
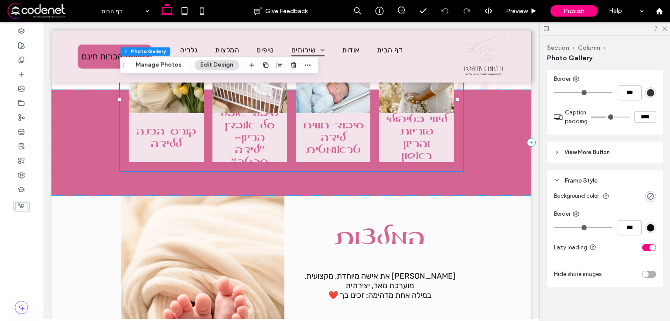
scroll to position [863, 0]
click at [607, 153] on header "View More Button" at bounding box center [605, 151] width 116 height 22
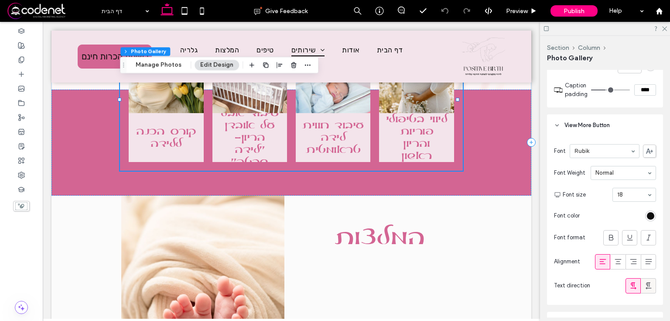
scroll to position [933, 0]
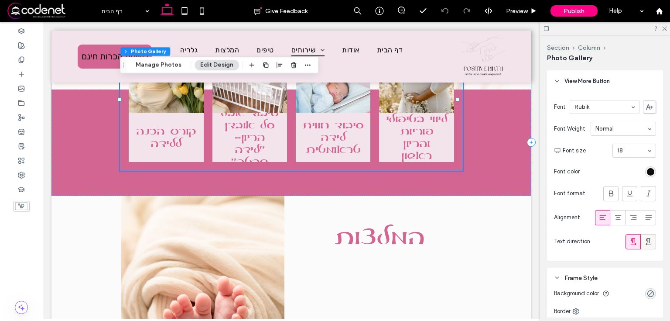
click at [644, 237] on icon at bounding box center [648, 241] width 9 height 9
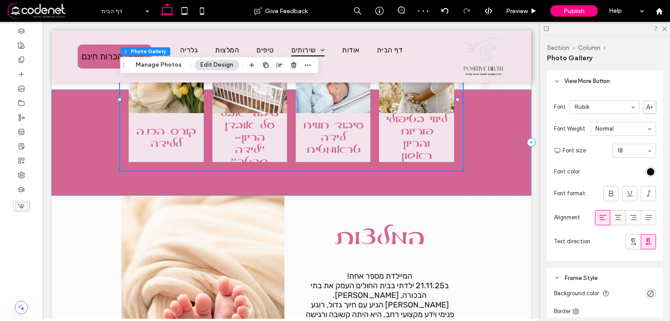
click at [617, 213] on icon at bounding box center [618, 217] width 9 height 9
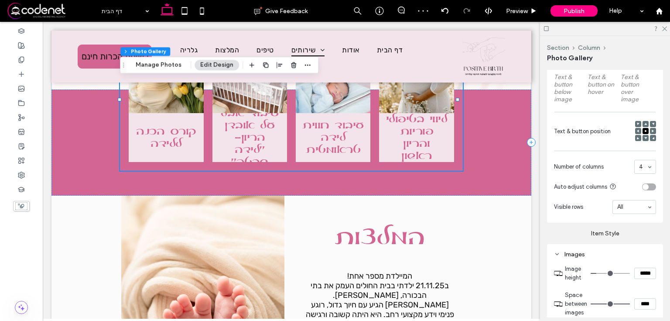
scroll to position [375, 0]
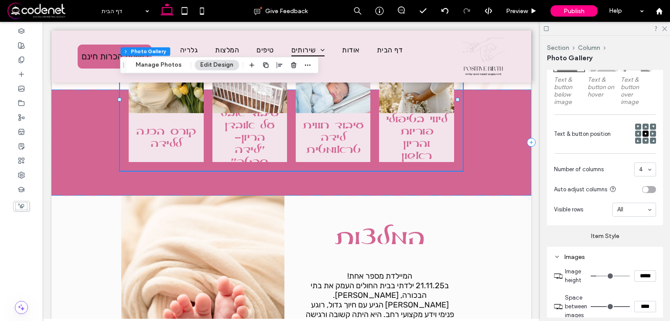
click at [643, 123] on div at bounding box center [645, 126] width 6 height 6
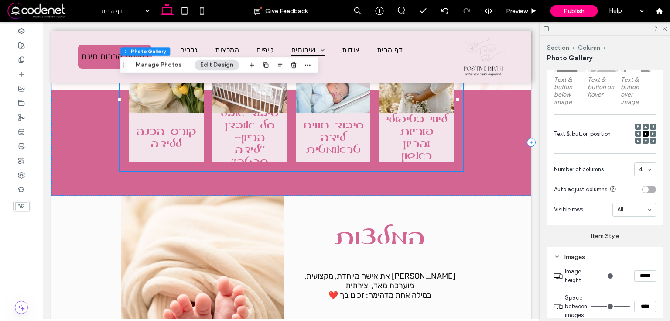
click at [644, 125] on use at bounding box center [645, 126] width 3 height 2
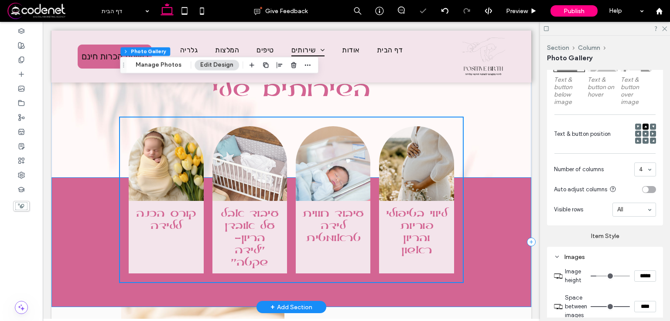
scroll to position [602, 0]
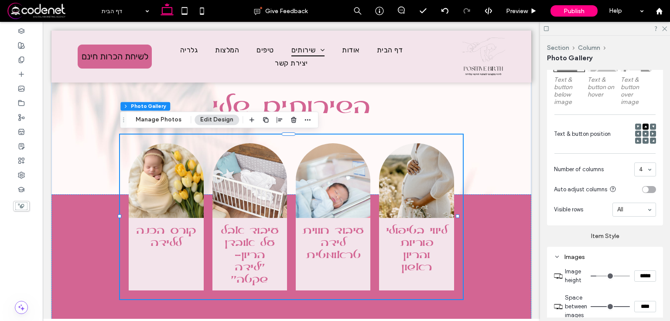
click at [546, 29] on icon at bounding box center [546, 28] width 7 height 7
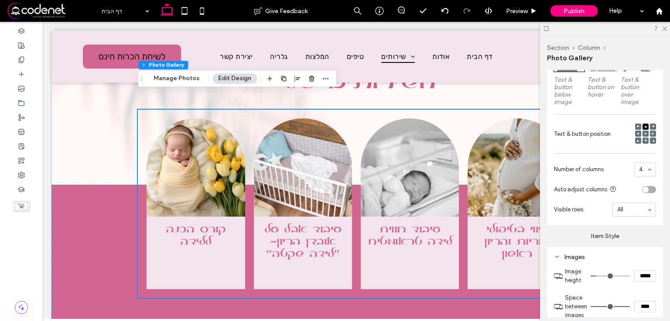
scroll to position [567, 0]
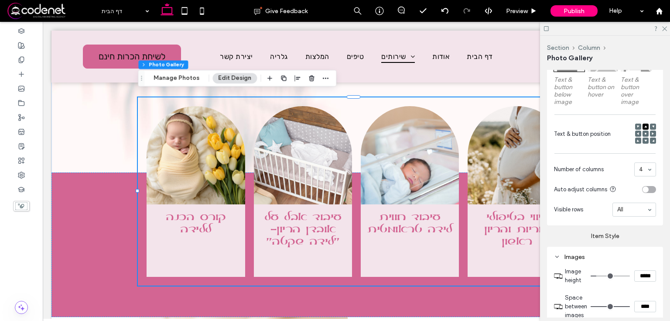
click at [644, 133] on icon at bounding box center [645, 133] width 3 height 3
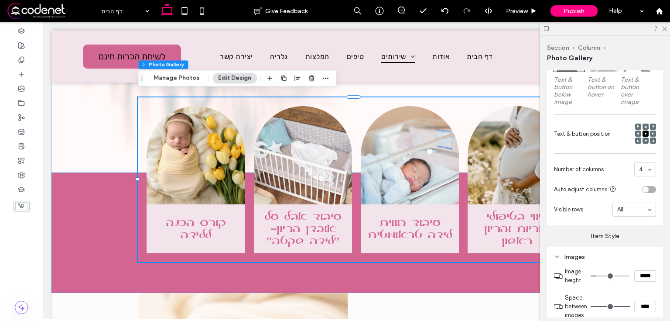
click at [644, 123] on span at bounding box center [645, 126] width 3 height 6
click at [546, 29] on icon at bounding box center [546, 28] width 7 height 7
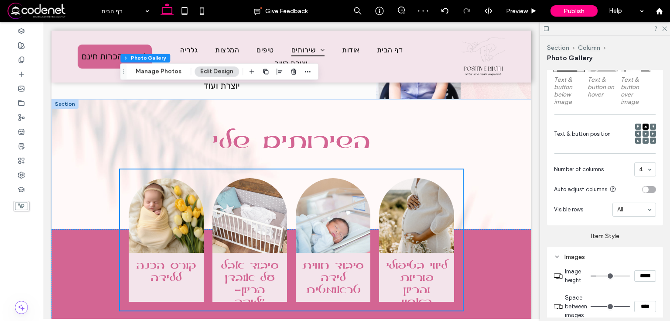
scroll to position [650, 0]
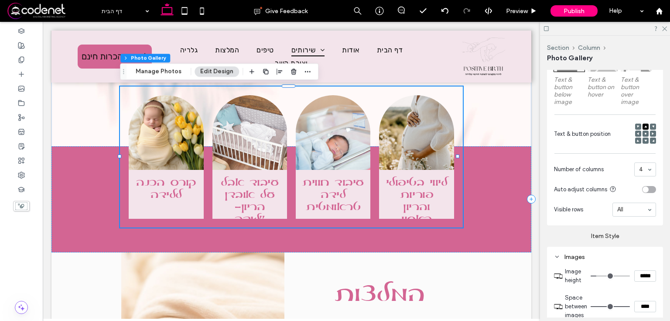
click at [645, 133] on use at bounding box center [646, 134] width 2 height 2
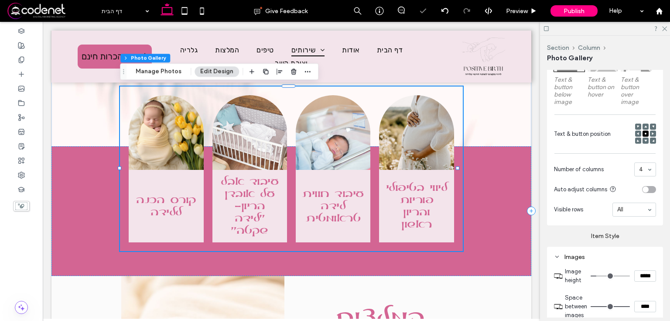
click at [644, 125] on use at bounding box center [645, 126] width 3 height 2
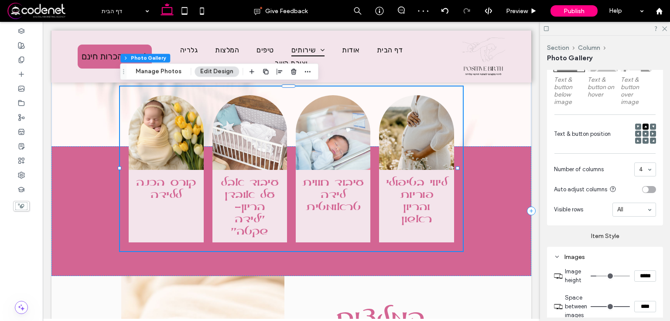
click at [545, 26] on use at bounding box center [546, 28] width 5 height 5
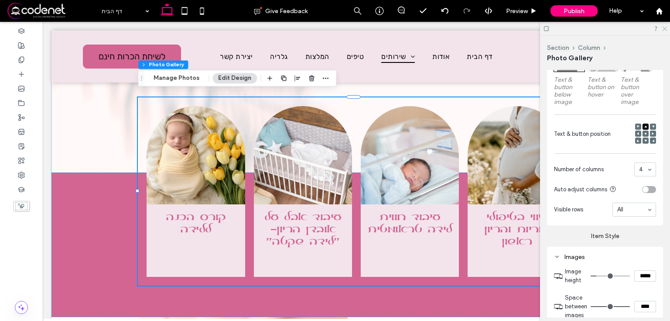
click at [663, 27] on use at bounding box center [664, 29] width 5 height 5
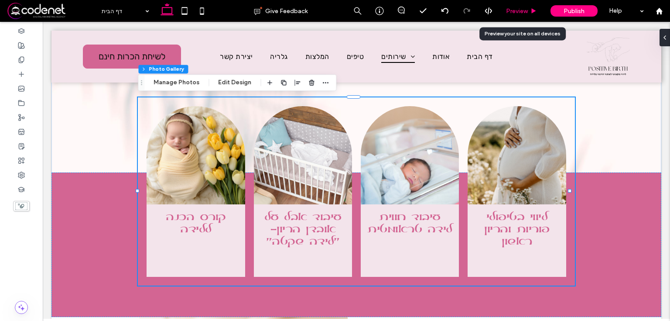
click at [521, 10] on span "Preview" at bounding box center [517, 10] width 22 height 7
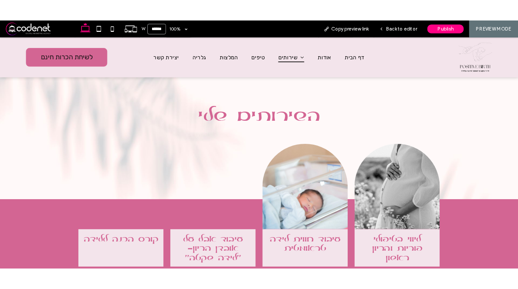
scroll to position [547, 0]
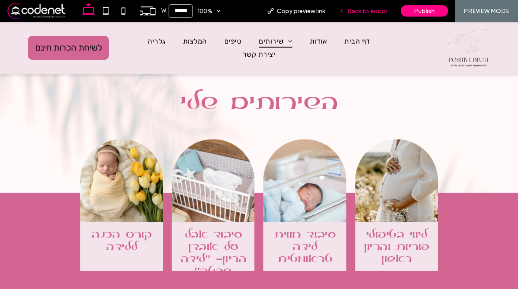
click at [364, 12] on span "Back to editor" at bounding box center [368, 10] width 40 height 7
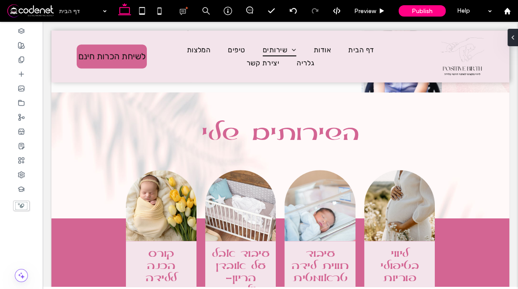
scroll to position [580, 0]
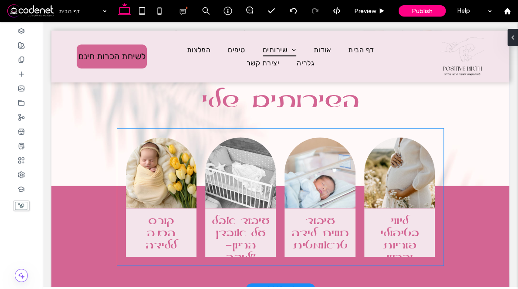
click at [263, 201] on link at bounding box center [240, 172] width 71 height 71
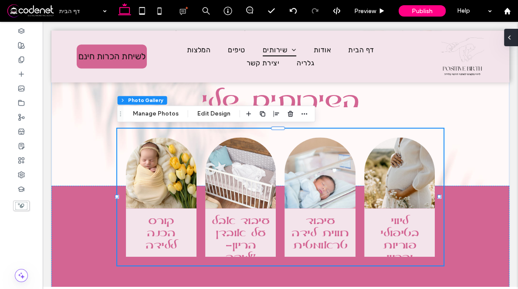
click at [512, 38] on icon at bounding box center [509, 37] width 7 height 7
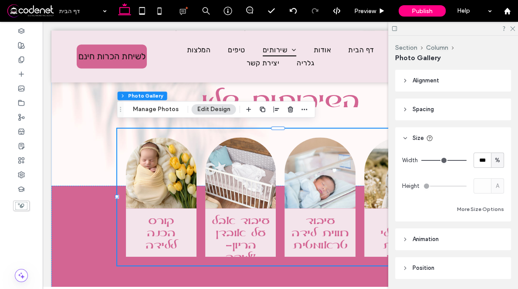
click at [396, 26] on icon at bounding box center [395, 28] width 7 height 7
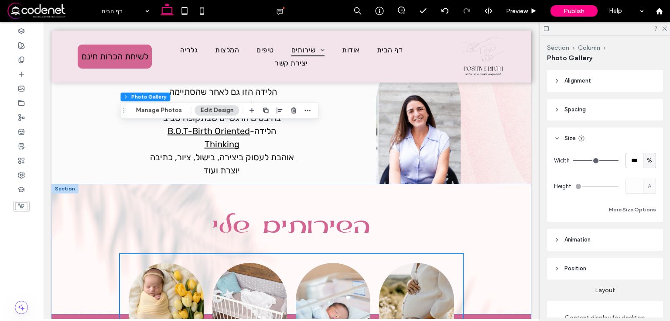
scroll to position [611, 0]
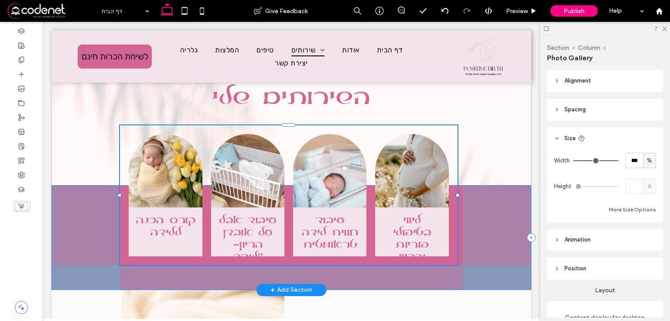
click at [457, 195] on div at bounding box center [457, 194] width 3 height 3
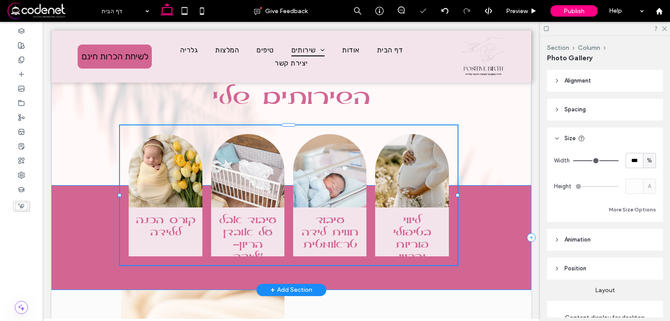
type input "****"
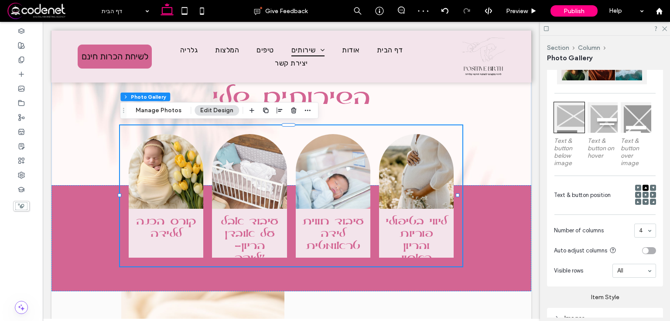
scroll to position [384, 0]
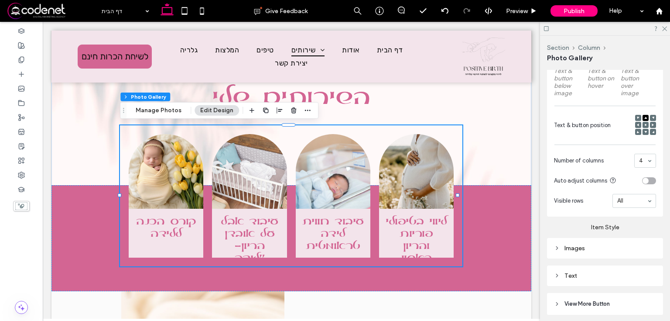
click at [644, 130] on icon at bounding box center [645, 131] width 3 height 3
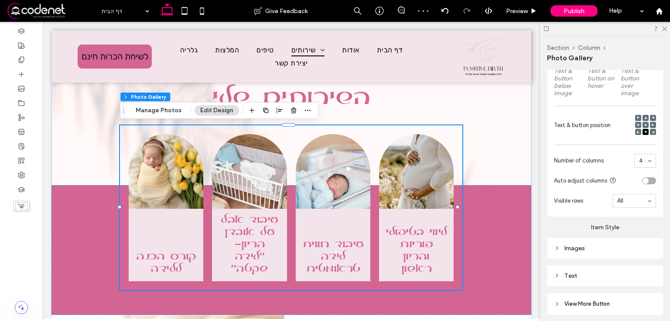
click at [644, 116] on icon at bounding box center [645, 117] width 3 height 3
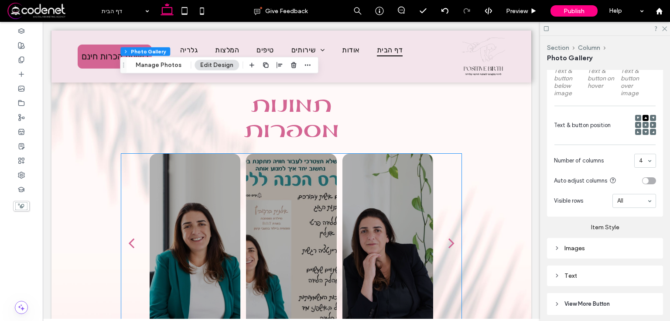
scroll to position [1130, 0]
